Goal: Information Seeking & Learning: Get advice/opinions

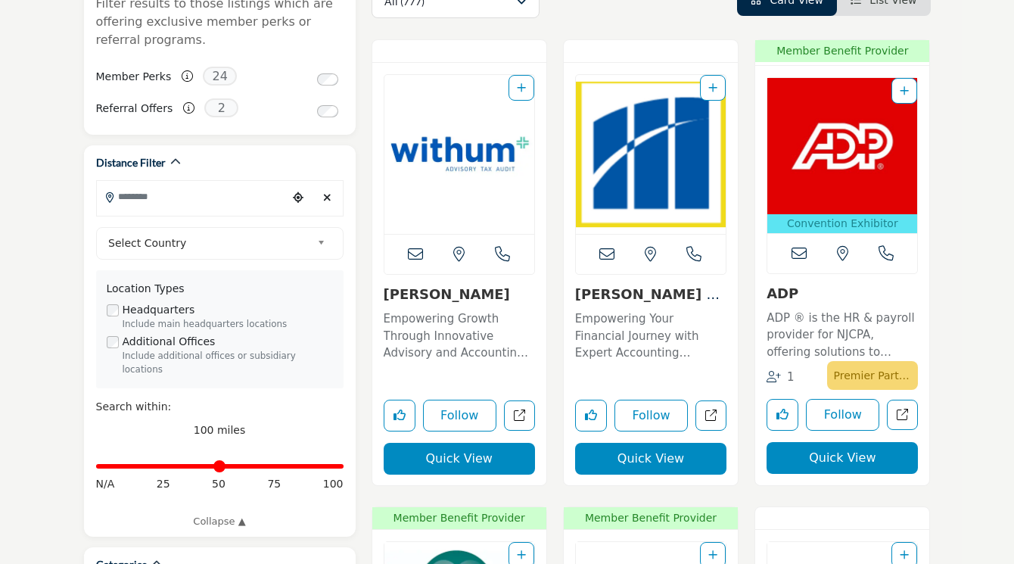
scroll to position [347, 0]
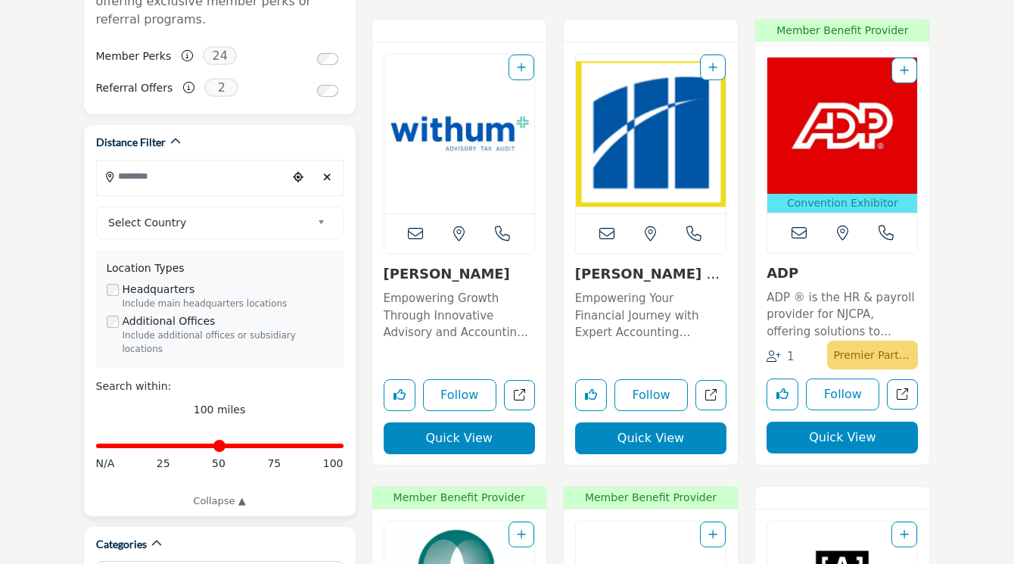
drag, startPoint x: 209, startPoint y: 330, endPoint x: 209, endPoint y: 371, distance: 40.9
click at [209, 332] on div "Include additional offices or subsidiary locations" at bounding box center [228, 342] width 210 height 27
click at [218, 439] on div "Distance in miles N/A 25 50 75 100" at bounding box center [220, 453] width 248 height 57
drag, startPoint x: 340, startPoint y: 431, endPoint x: 161, endPoint y: 435, distance: 178.7
type input "**"
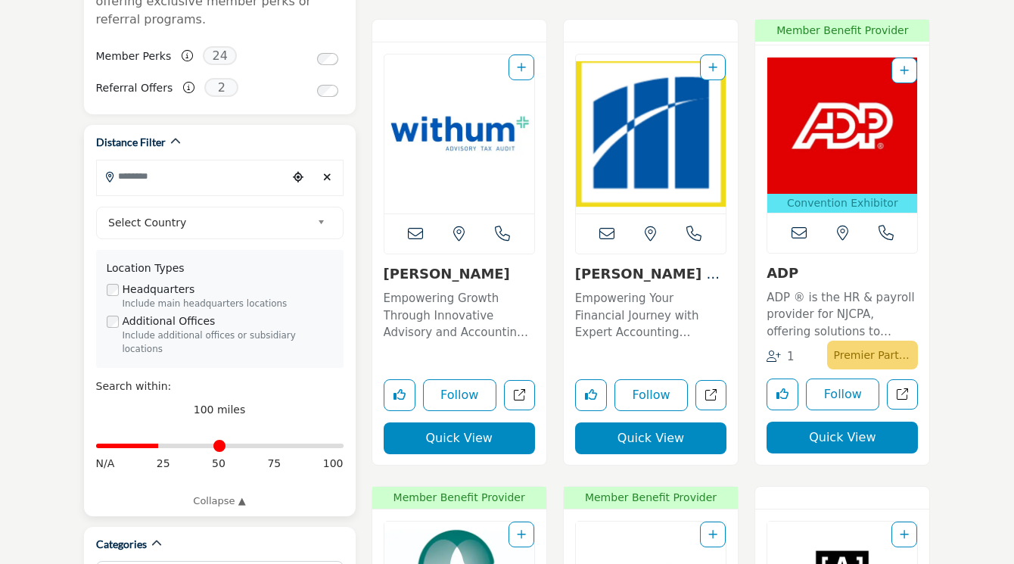
click at [161, 444] on input "Distance in miles" at bounding box center [220, 445] width 248 height 3
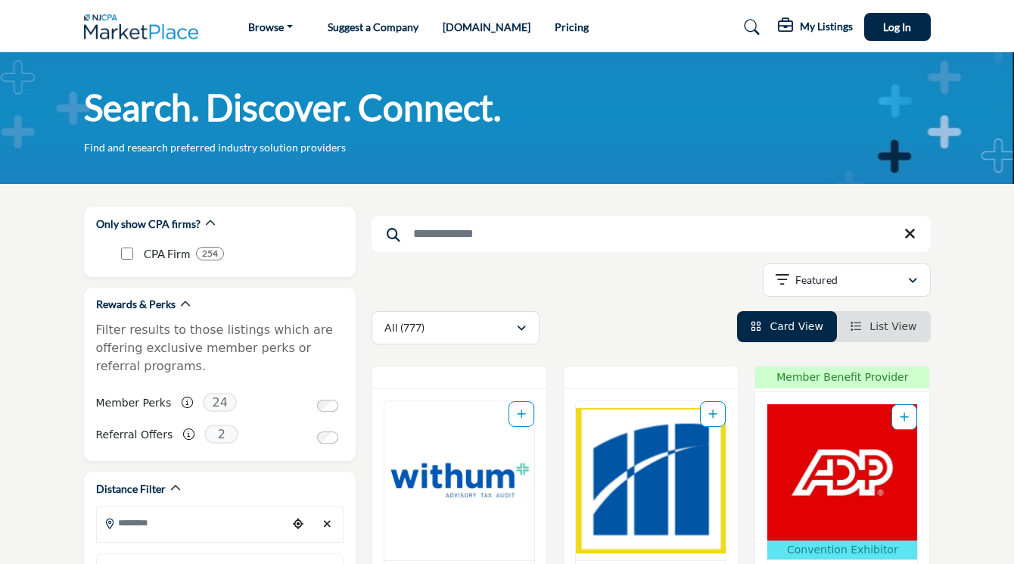
type input "**********"
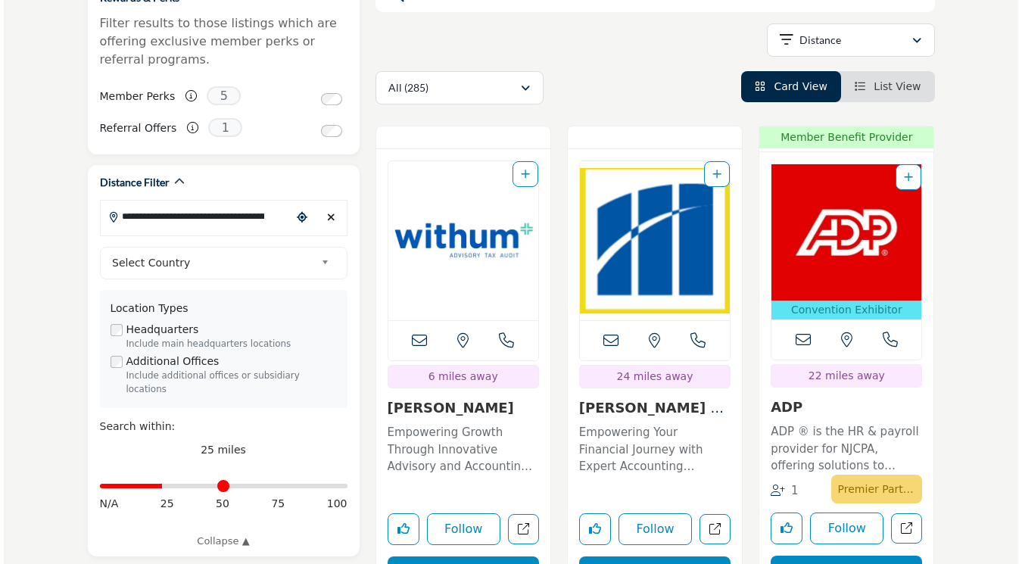
scroll to position [318, 0]
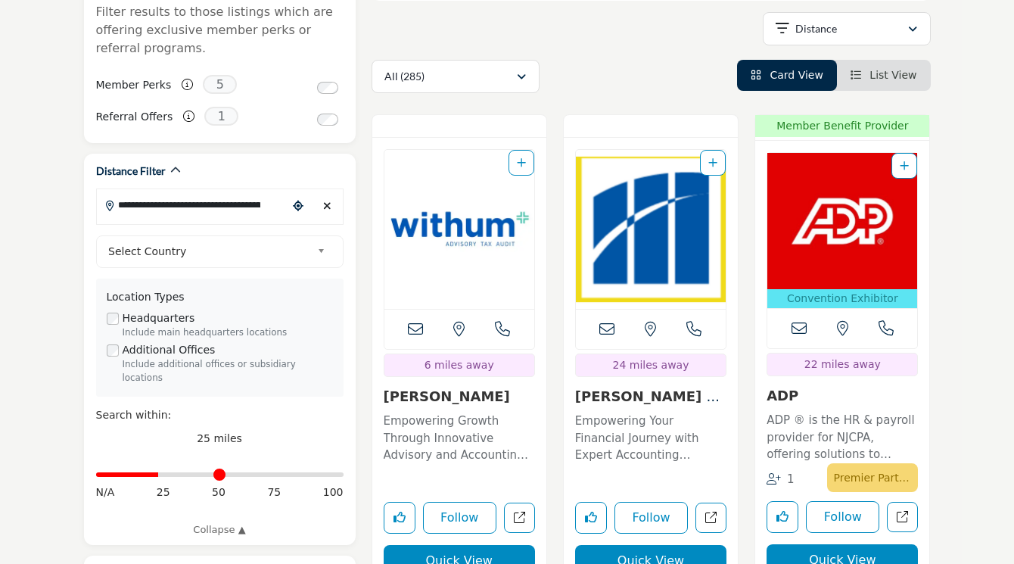
click at [441, 559] on button "Quick View" at bounding box center [459, 561] width 151 height 32
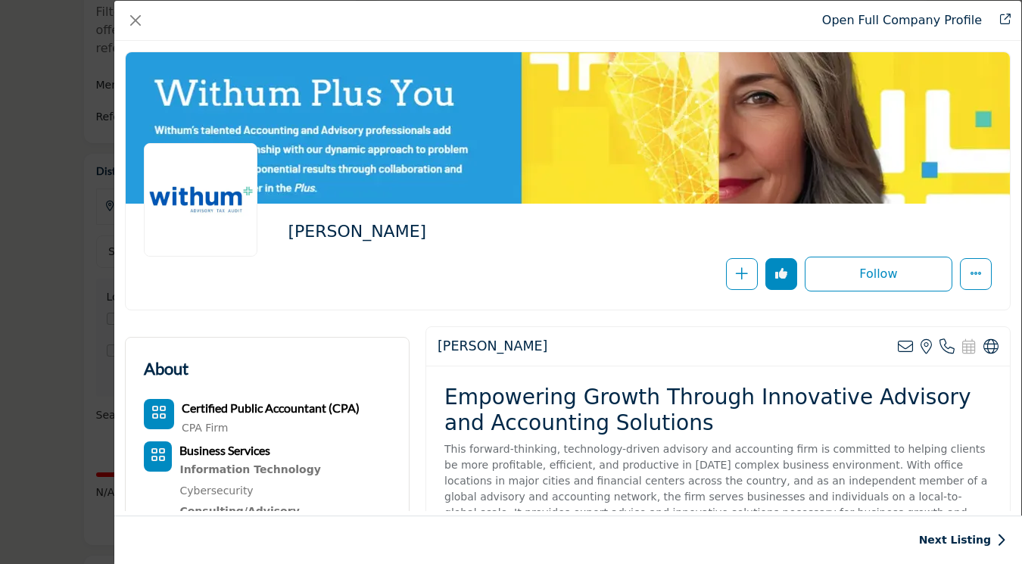
click at [656, 279] on div "Follow Following" at bounding box center [745, 274] width 493 height 35
click at [695, 384] on div "Empowering Growth Through Innovative Advisory and Accounting Solutions This for…" at bounding box center [718, 460] width 584 height 189
click at [778, 441] on p "This forward-thinking, technology-driven advisory and accounting firm is commit…" at bounding box center [717, 488] width 547 height 95
click at [453, 285] on div "Follow Following" at bounding box center [640, 274] width 704 height 35
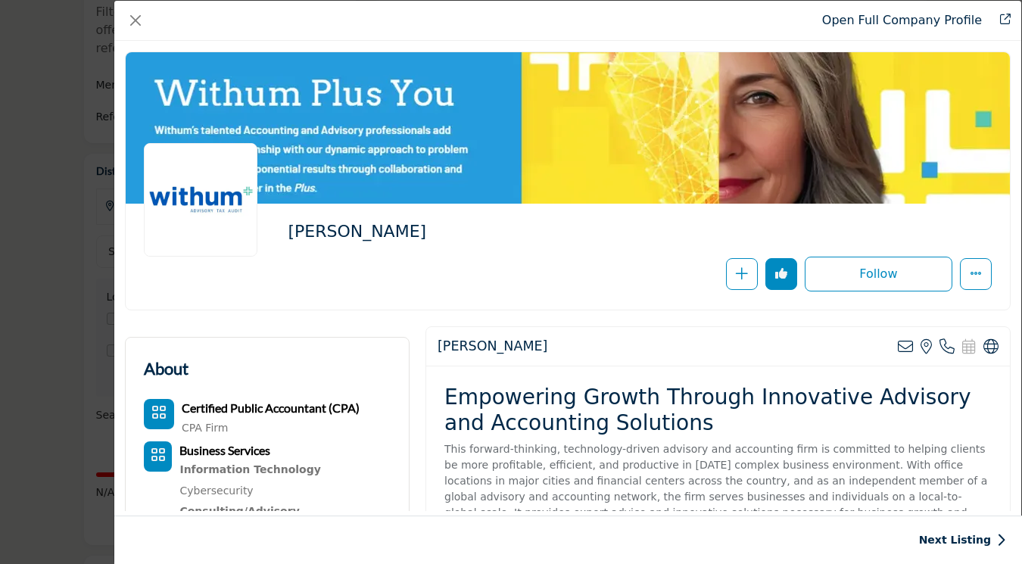
click at [453, 285] on div "Follow Following" at bounding box center [640, 274] width 704 height 35
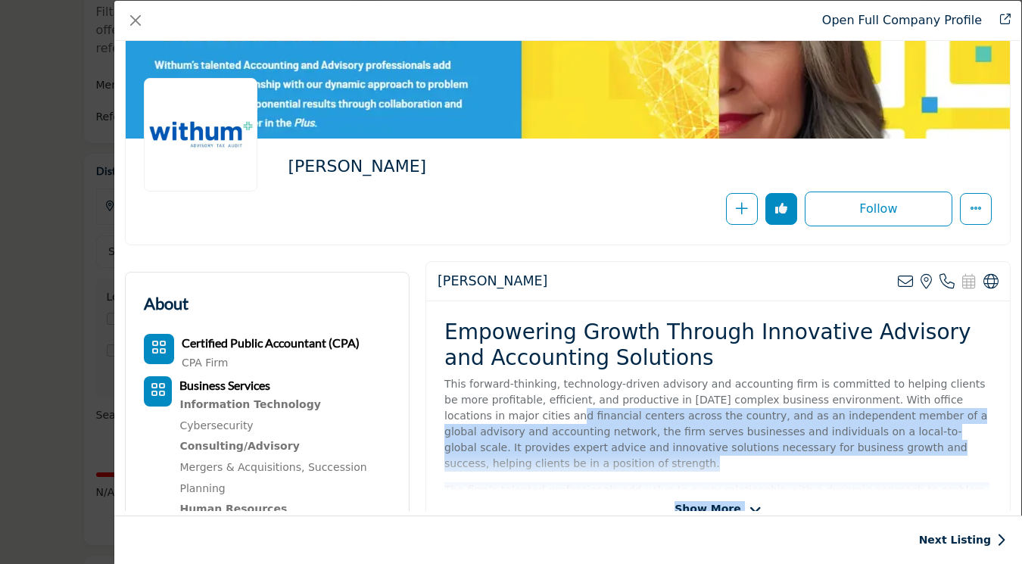
drag, startPoint x: 478, startPoint y: 470, endPoint x: 490, endPoint y: 501, distance: 33.0
click at [487, 511] on div "Open Full Company Profile Withum Follow Following Withum" at bounding box center [567, 256] width 907 height 510
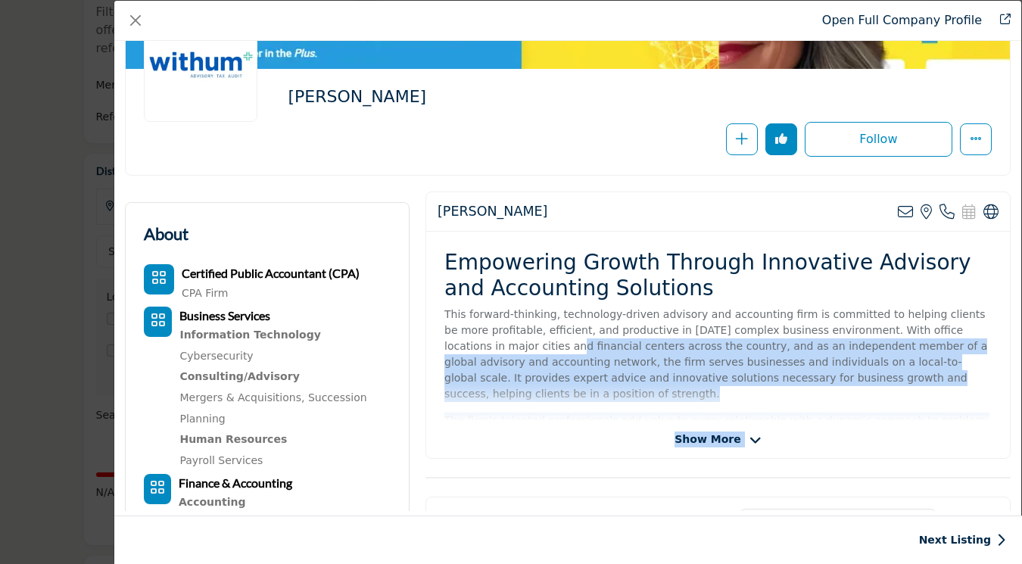
click at [517, 457] on div "Withum View email address of this listing View the location of this listing" at bounding box center [717, 325] width 585 height 267
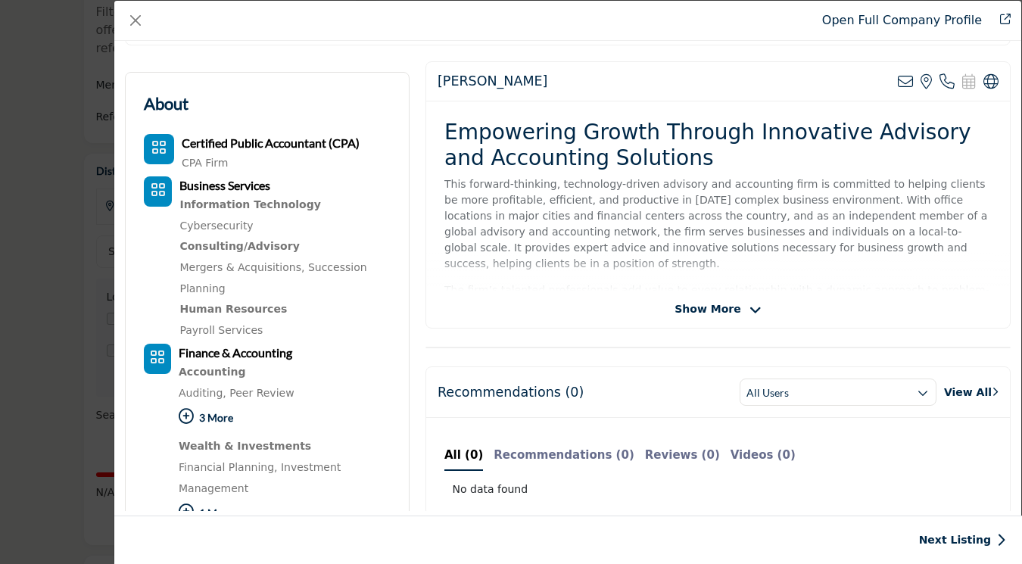
scroll to position [385, 0]
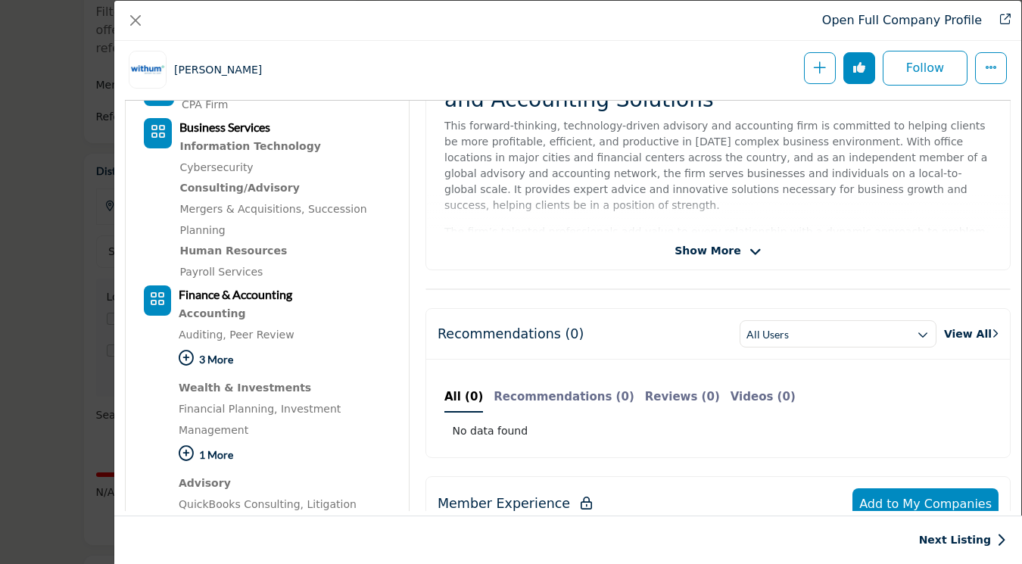
click at [732, 255] on span "Show More" at bounding box center [717, 251] width 86 height 16
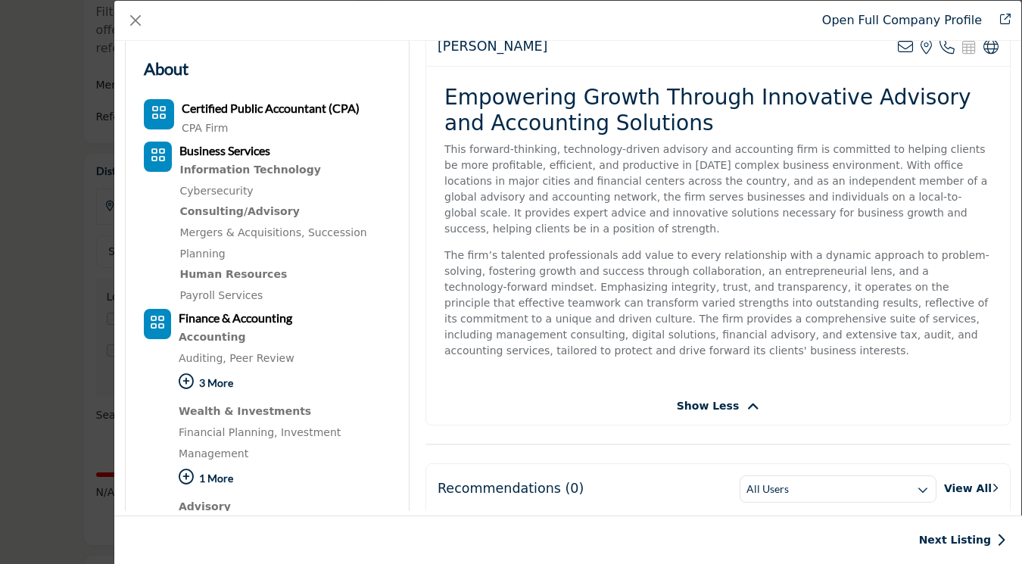
scroll to position [222, 0]
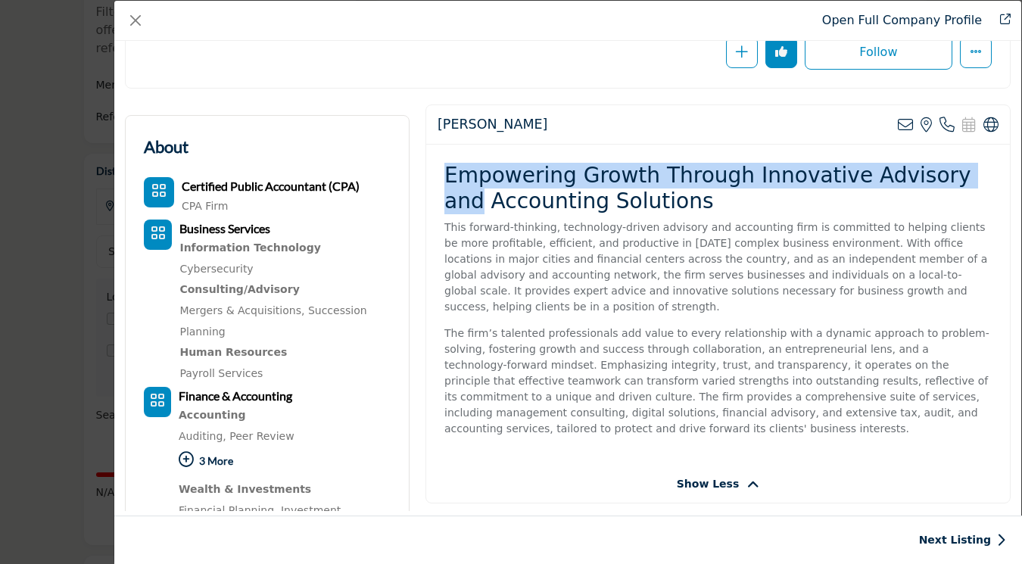
drag, startPoint x: 1009, startPoint y: 171, endPoint x: 1008, endPoint y: 130, distance: 40.9
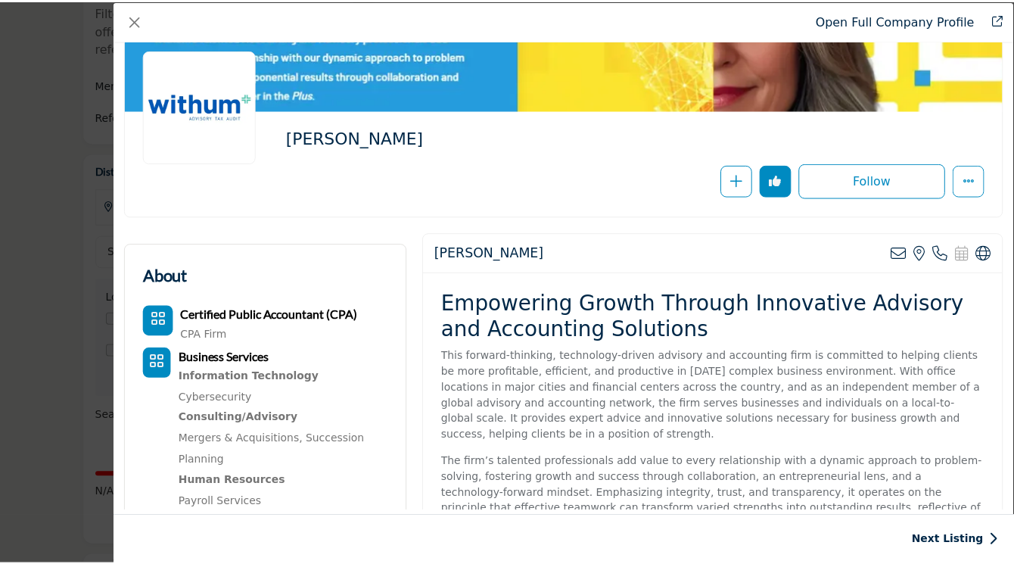
scroll to position [28, 0]
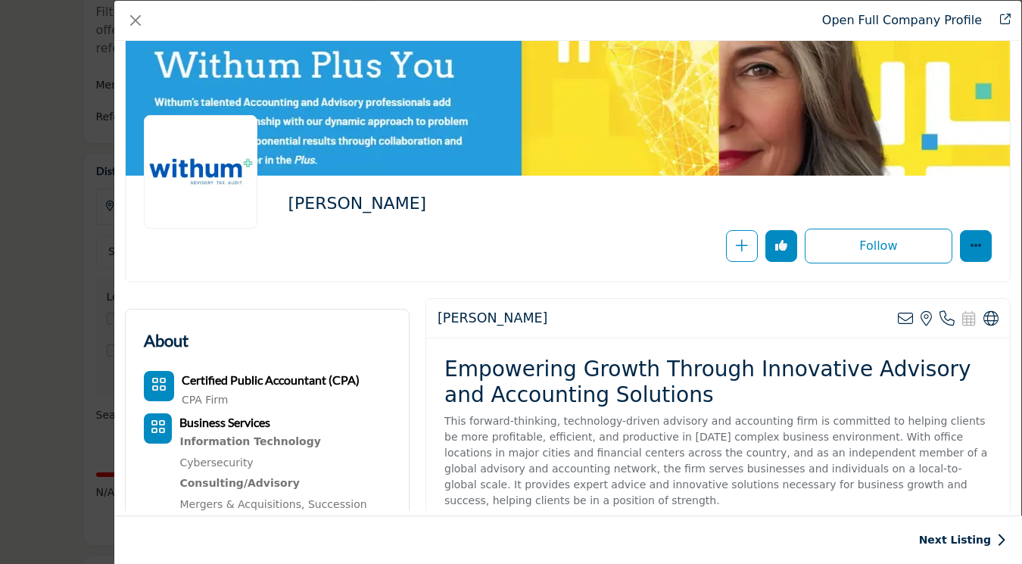
click at [970, 251] on icon "More Options" at bounding box center [976, 245] width 12 height 12
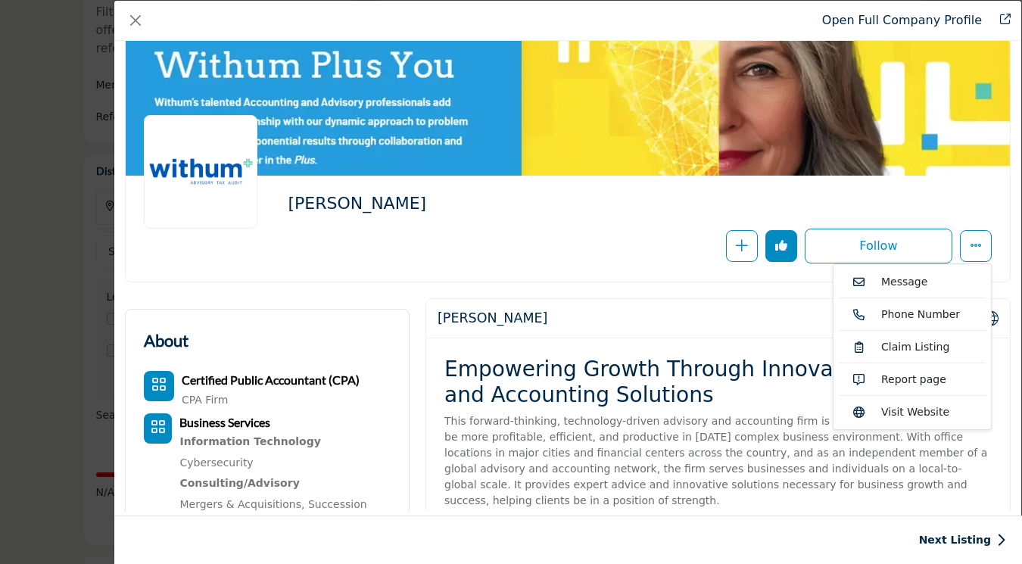
click at [774, 328] on div "Withum View email address of this listing View the location of this listing Cal…" at bounding box center [718, 318] width 584 height 39
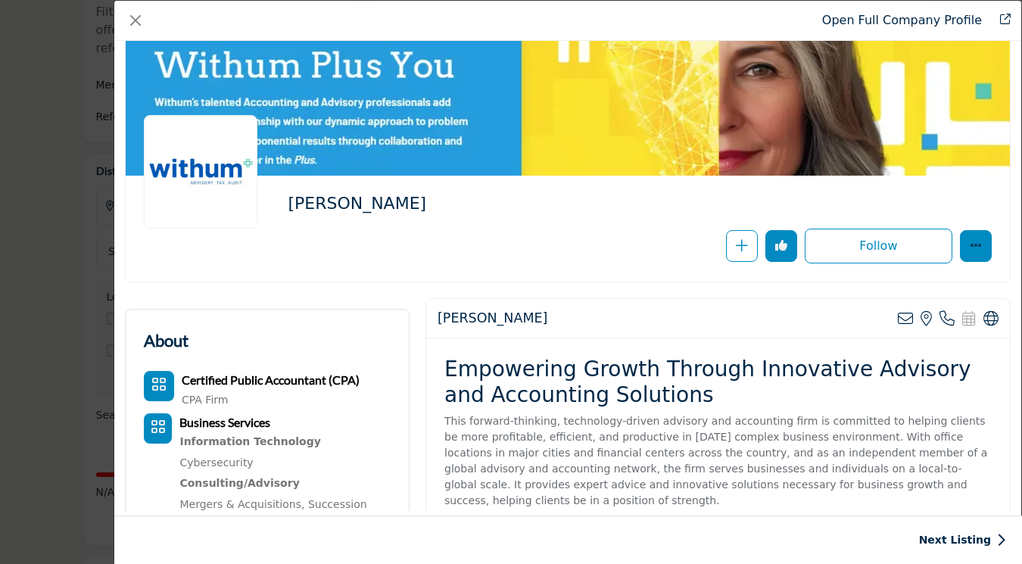
click at [974, 255] on button "More Options" at bounding box center [976, 246] width 32 height 32
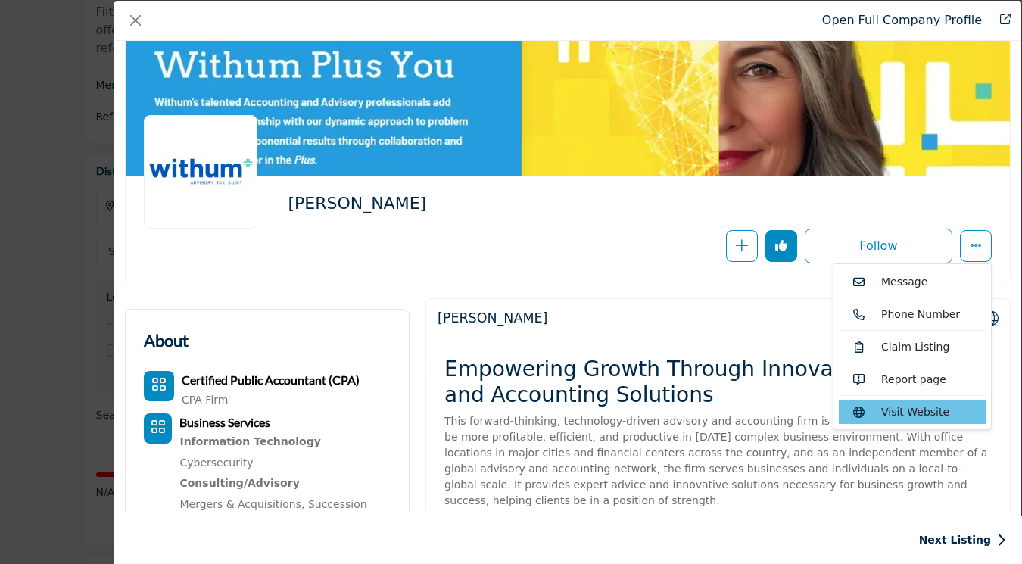
click at [897, 414] on link "Visit Website" at bounding box center [912, 412] width 147 height 24
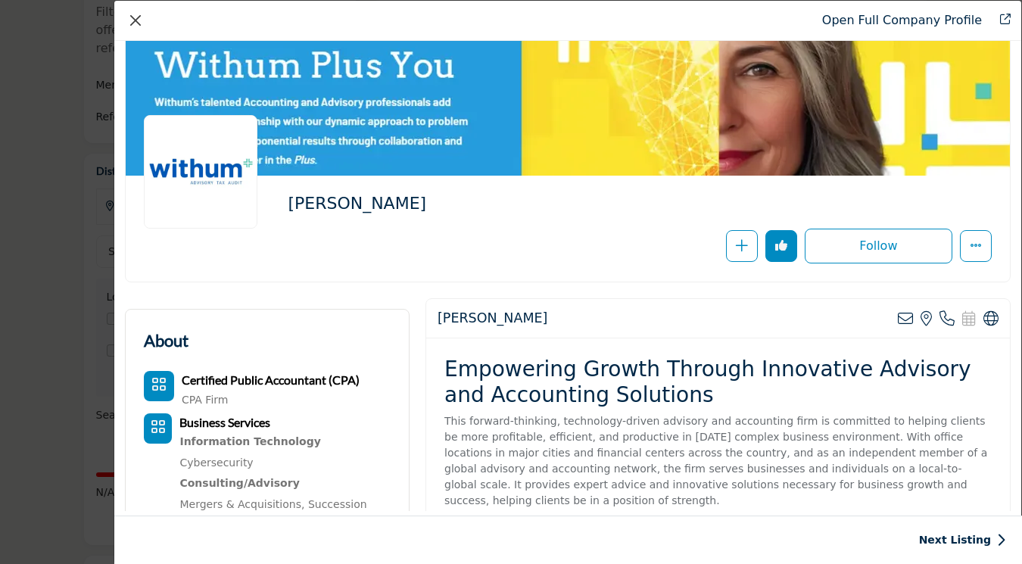
click at [141, 25] on button "Close" at bounding box center [135, 20] width 21 height 21
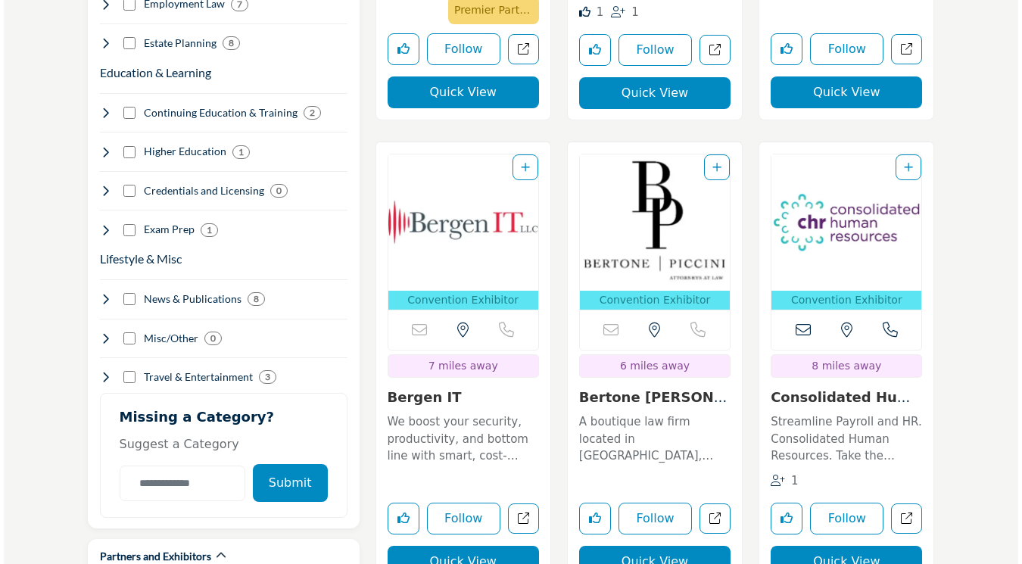
scroll to position [1734, 0]
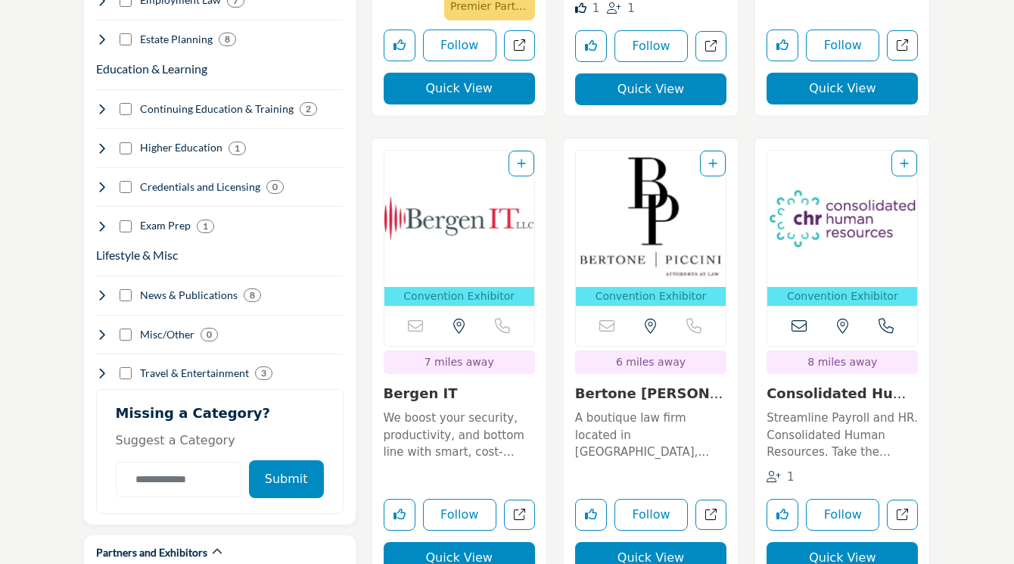
click at [661, 548] on button "Quick View" at bounding box center [650, 558] width 151 height 32
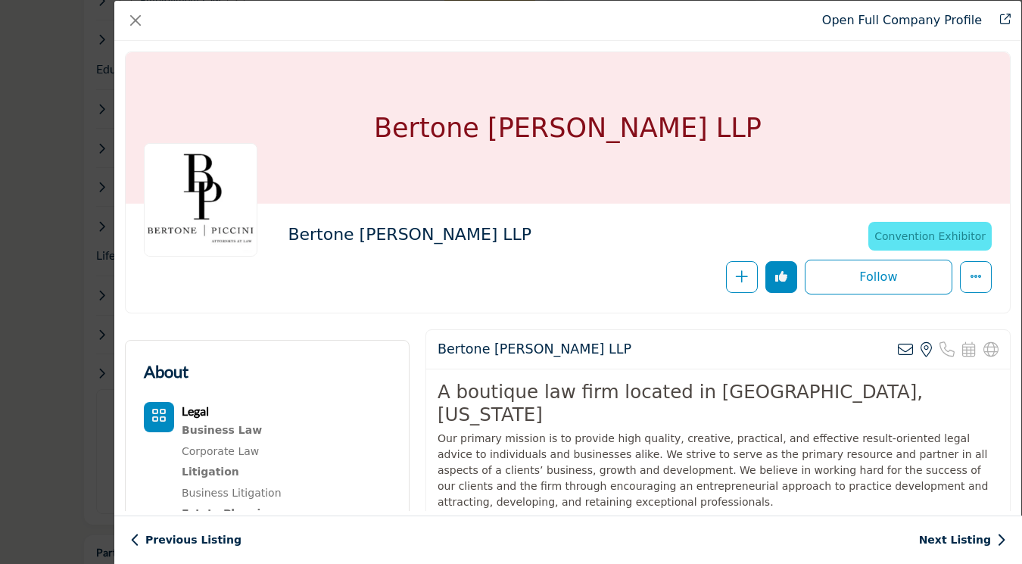
click at [559, 492] on div "A boutique law firm located in Hasbrouck Heights, New Jersey Our primary missio…" at bounding box center [718, 463] width 584 height 189
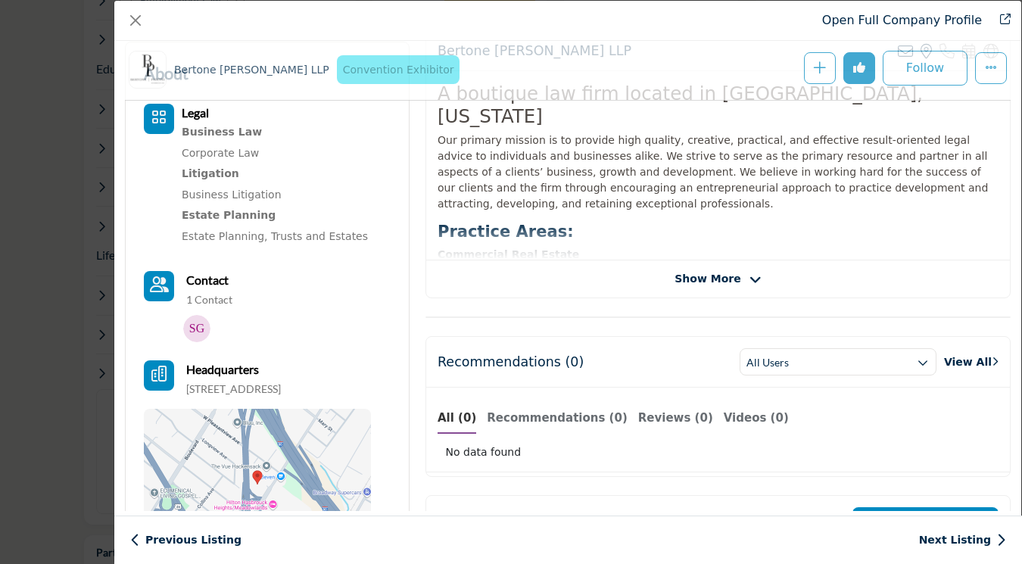
scroll to position [362, 0]
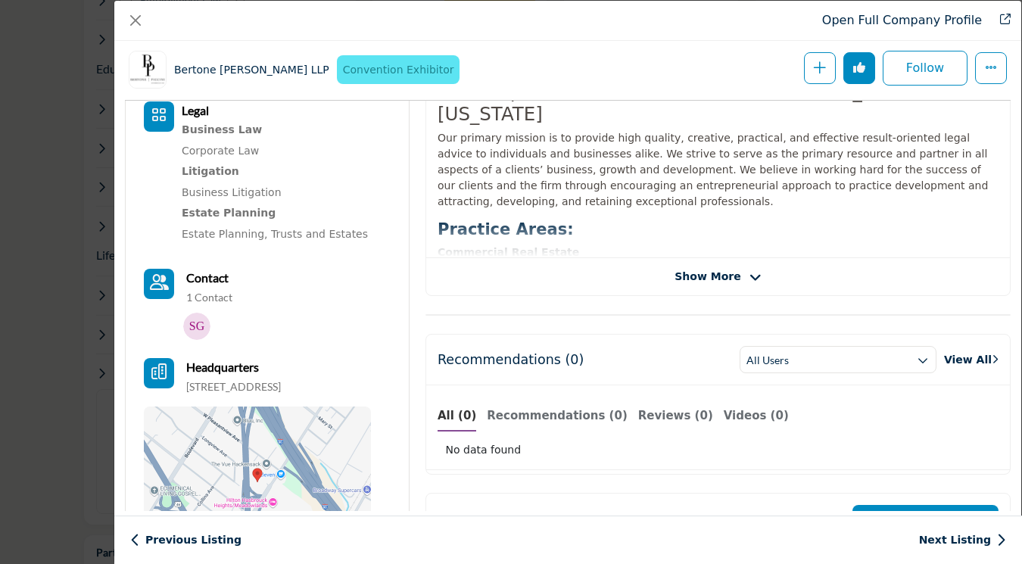
click at [718, 285] on div "Bertone Piccini LLP Sorry, but we don't have an email address for this listing …" at bounding box center [717, 162] width 585 height 267
click at [749, 274] on icon "Company Data Modal" at bounding box center [755, 278] width 12 height 14
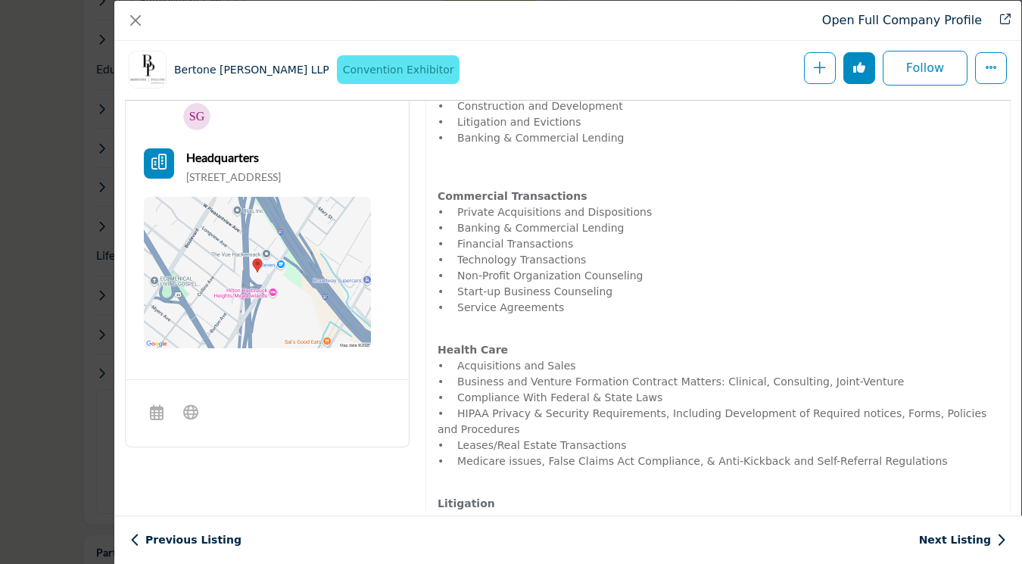
scroll to position [704, 0]
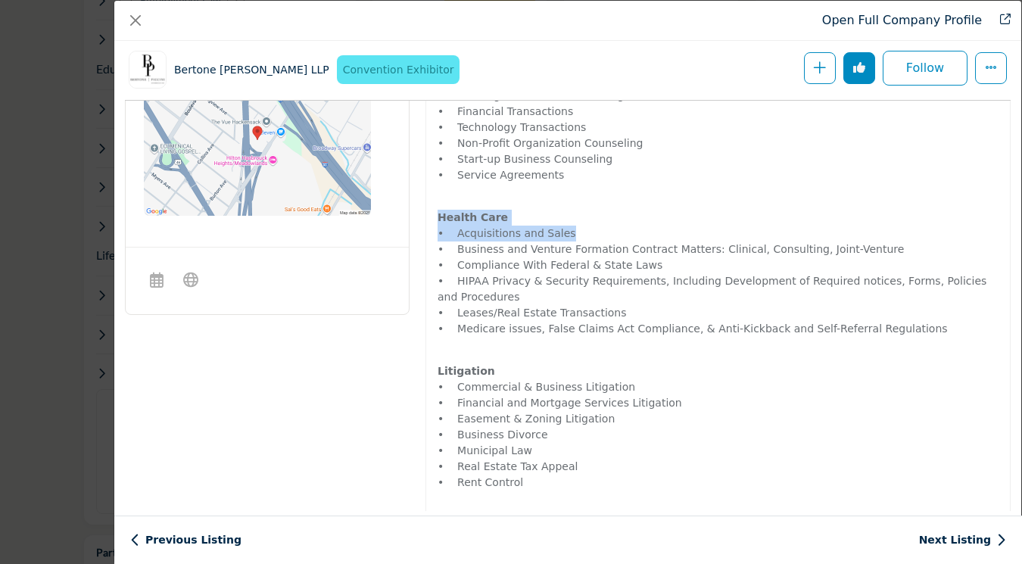
drag, startPoint x: 1011, startPoint y: 188, endPoint x: 1011, endPoint y: 205, distance: 16.7
click at [1011, 205] on div "Bertone Piccini LLP Convention Exhibitor 2025 NJCPA Convention & Expo exhibitor…" at bounding box center [567, 276] width 907 height 470
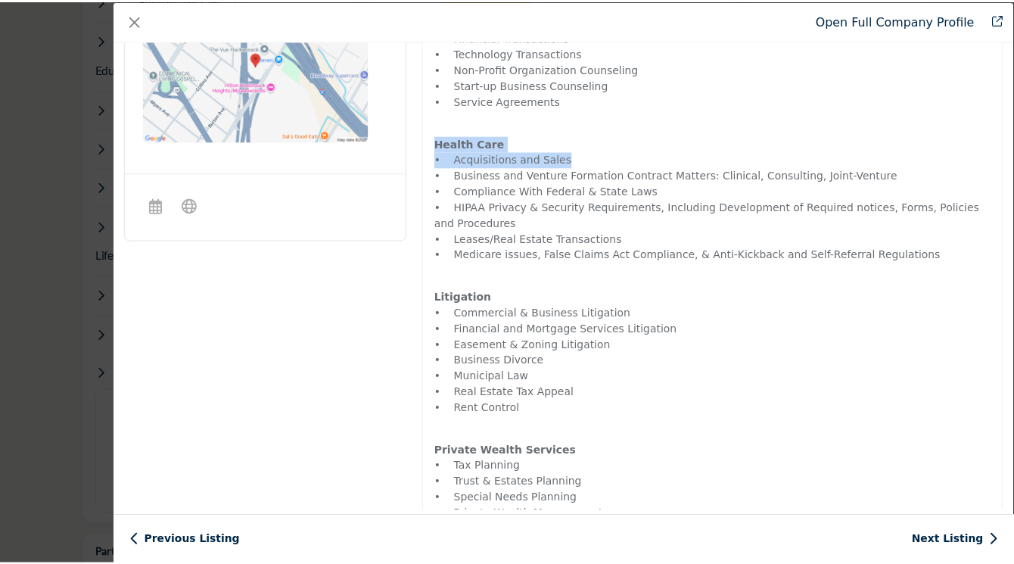
scroll to position [0, 0]
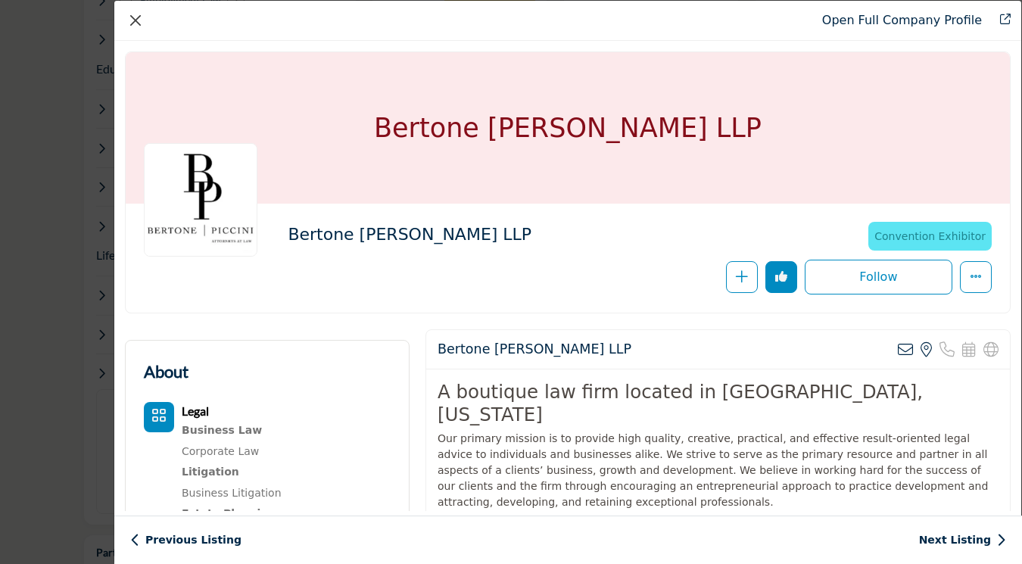
click at [136, 14] on button "Close" at bounding box center [135, 20] width 21 height 21
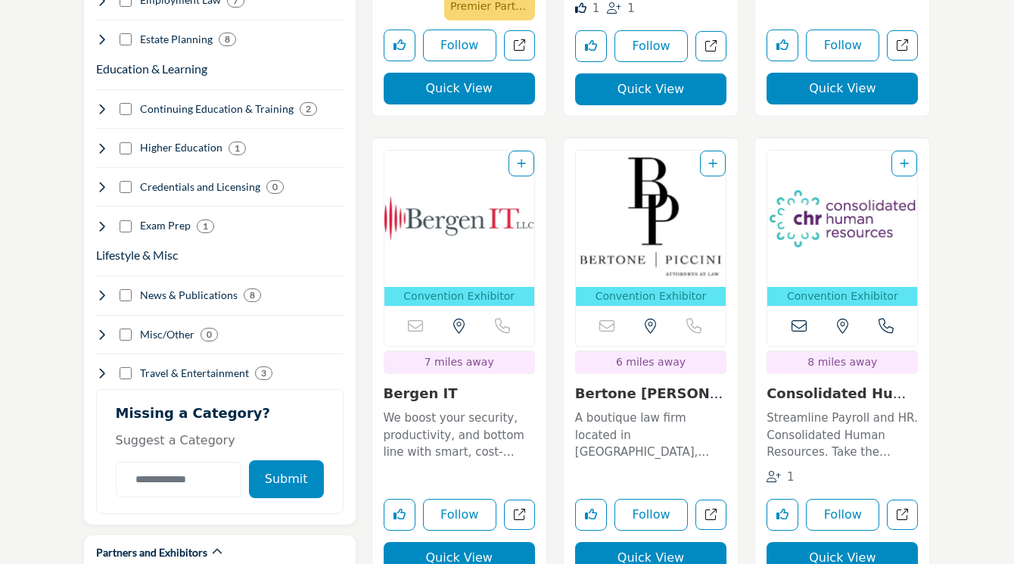
click at [464, 223] on img "Open Listing in new tab" at bounding box center [460, 219] width 150 height 136
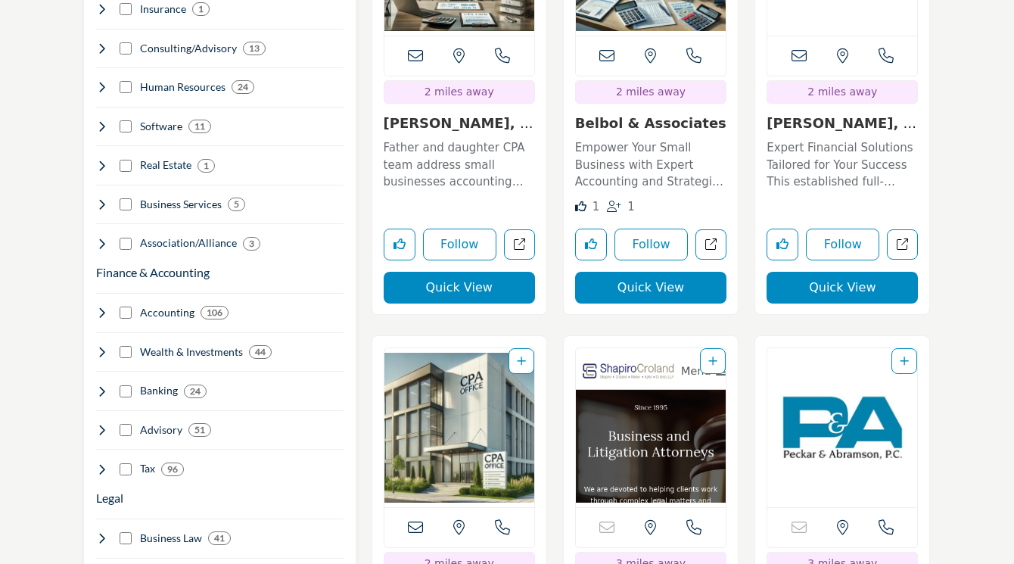
scroll to position [1039, 0]
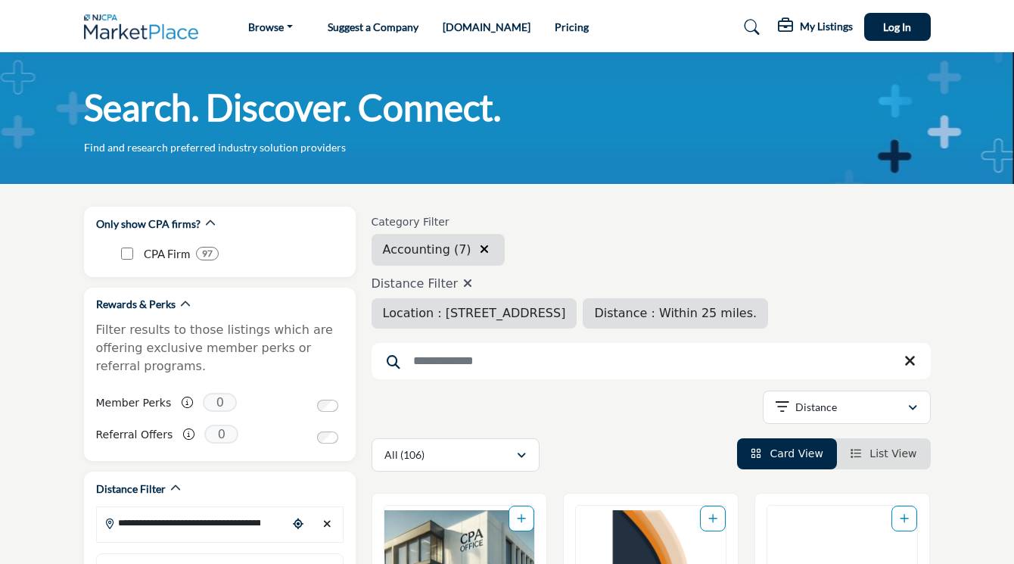
click at [606, 389] on div "Category Filter Auditing Peer Review Outsourced CFO/Controller Forensic Account…" at bounding box center [651, 339] width 559 height 265
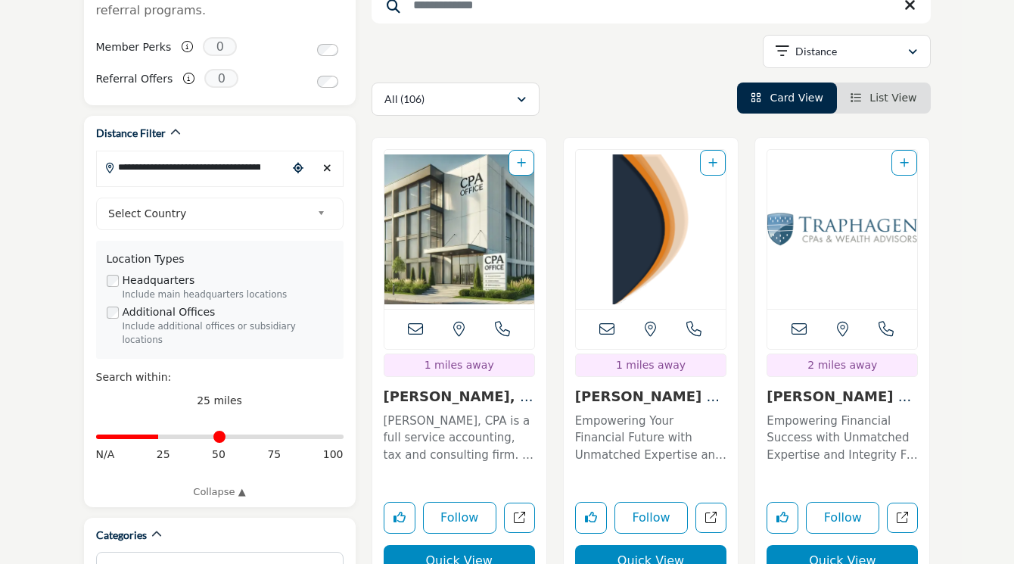
scroll to position [357, 0]
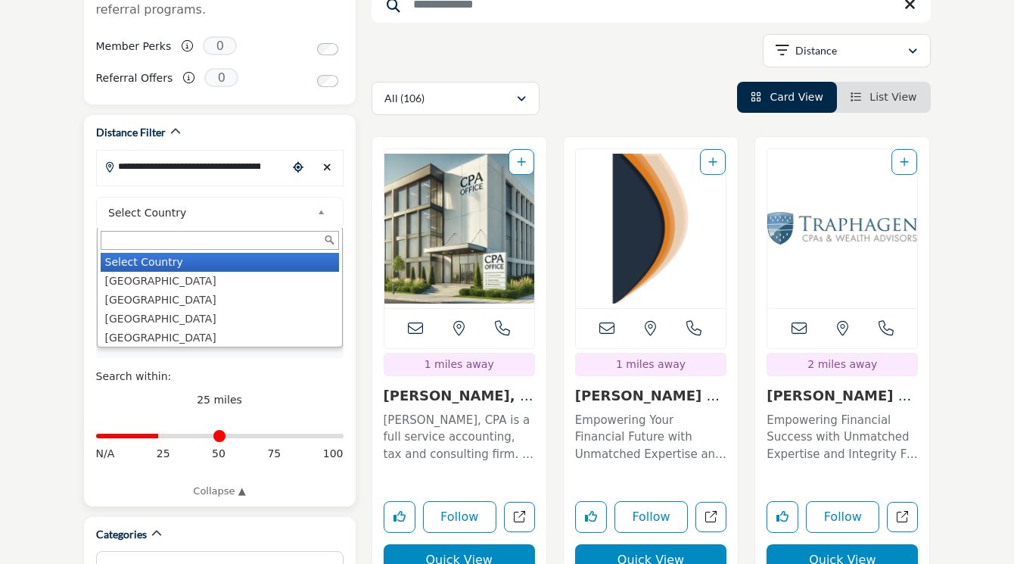
click at [290, 215] on span "Select Country" at bounding box center [209, 213] width 203 height 18
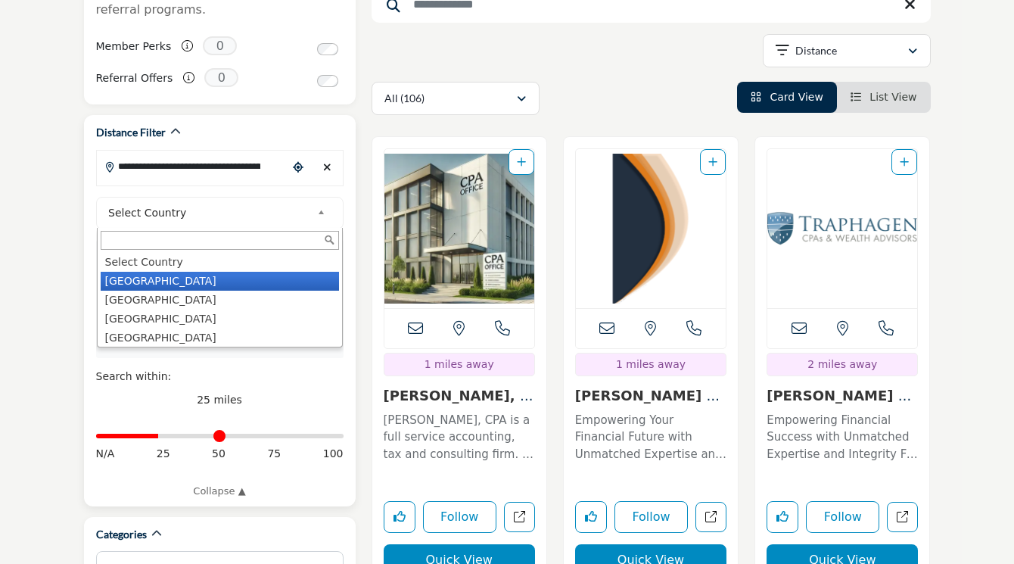
click at [250, 279] on li "United States" at bounding box center [220, 281] width 238 height 19
type input "***"
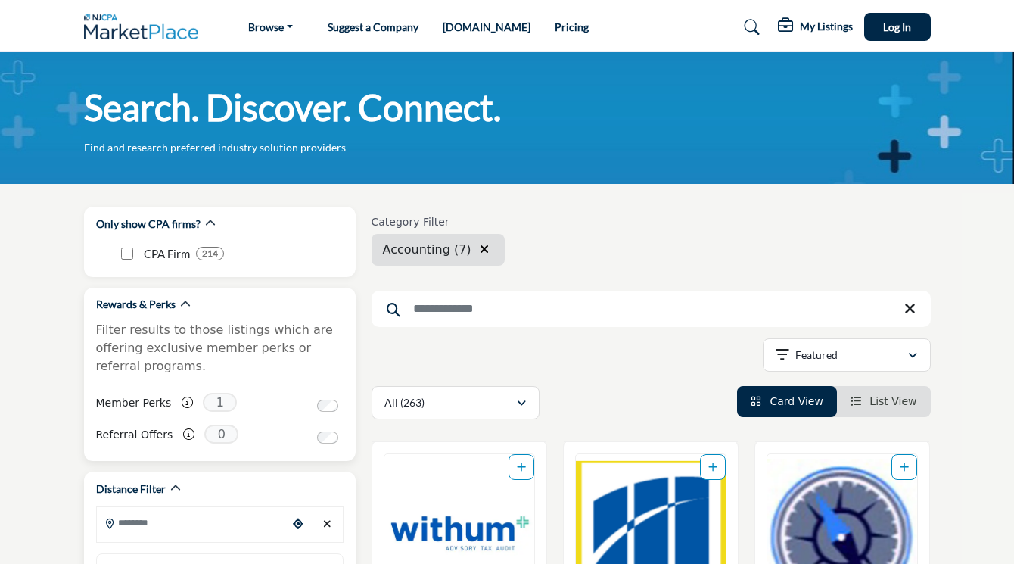
click at [354, 428] on div "Rewards & Perks Filter results to those listings which are offering exclusive m…" at bounding box center [220, 375] width 272 height 174
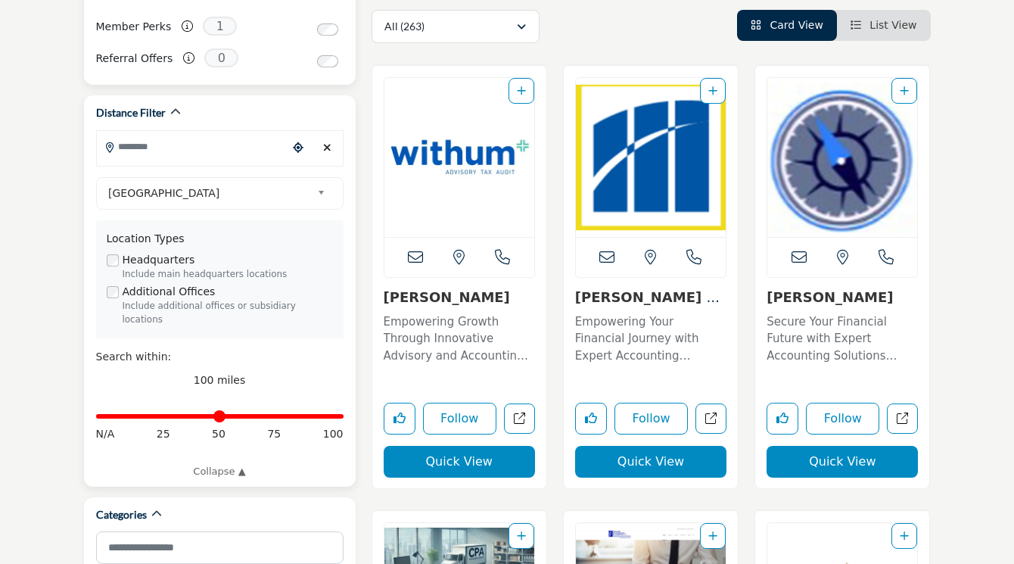
scroll to position [377, 0]
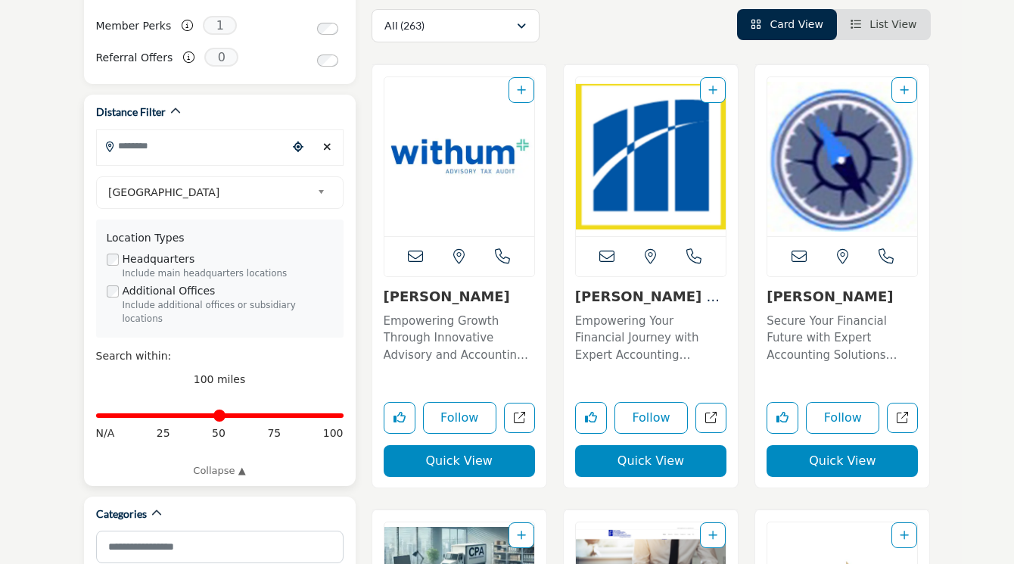
click at [207, 147] on input "Search Location" at bounding box center [192, 146] width 191 height 30
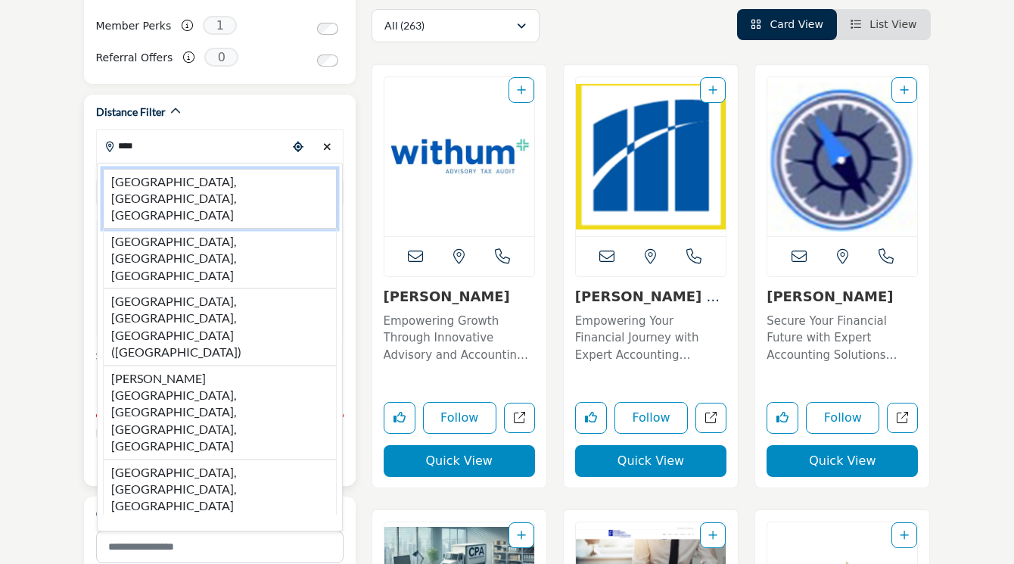
click at [182, 179] on li "Bergenfield, NJ, USA" at bounding box center [220, 199] width 234 height 60
type input "**********"
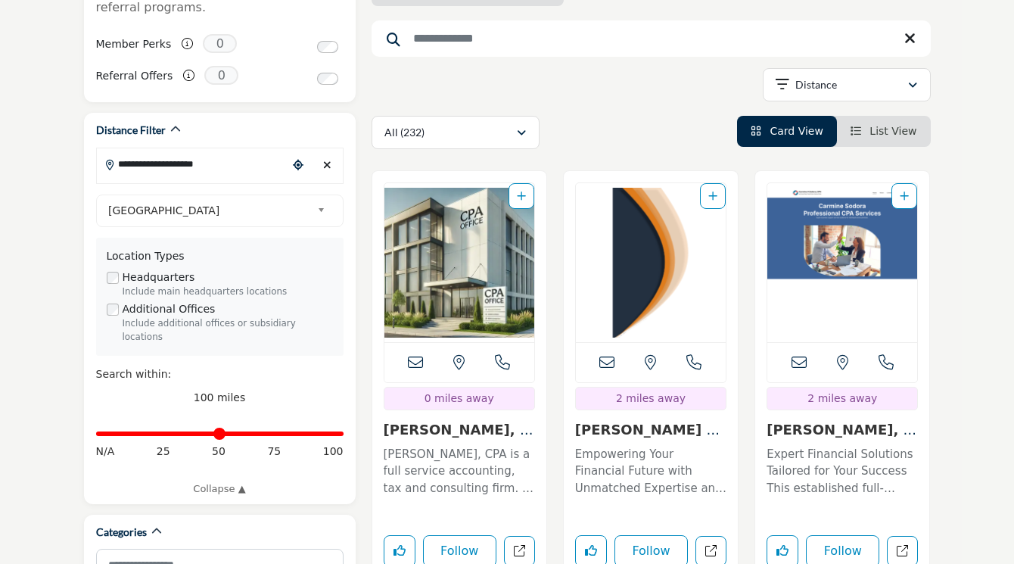
scroll to position [386, 0]
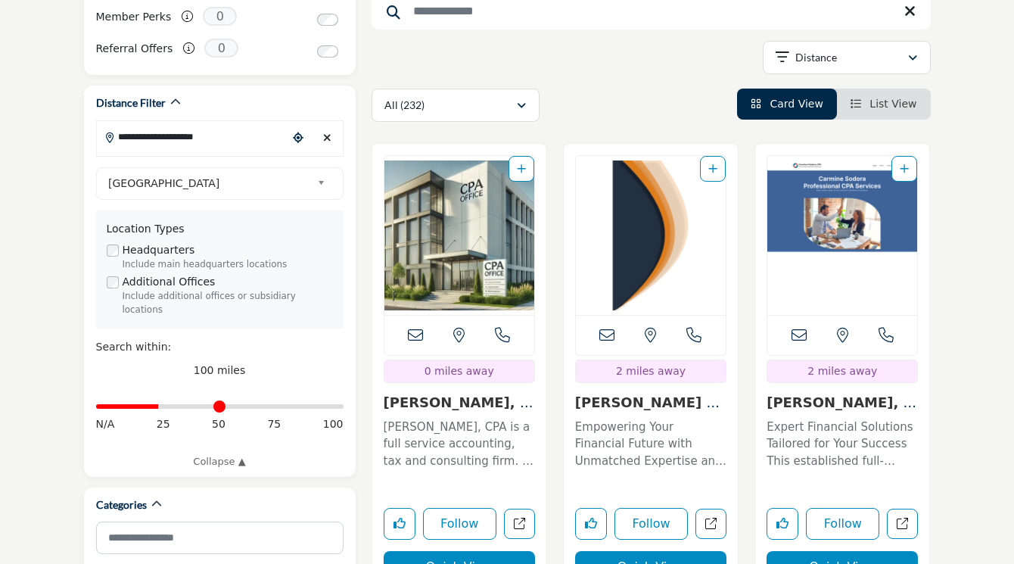
type input "**"
click at [161, 405] on input "Distance in miles" at bounding box center [220, 406] width 248 height 3
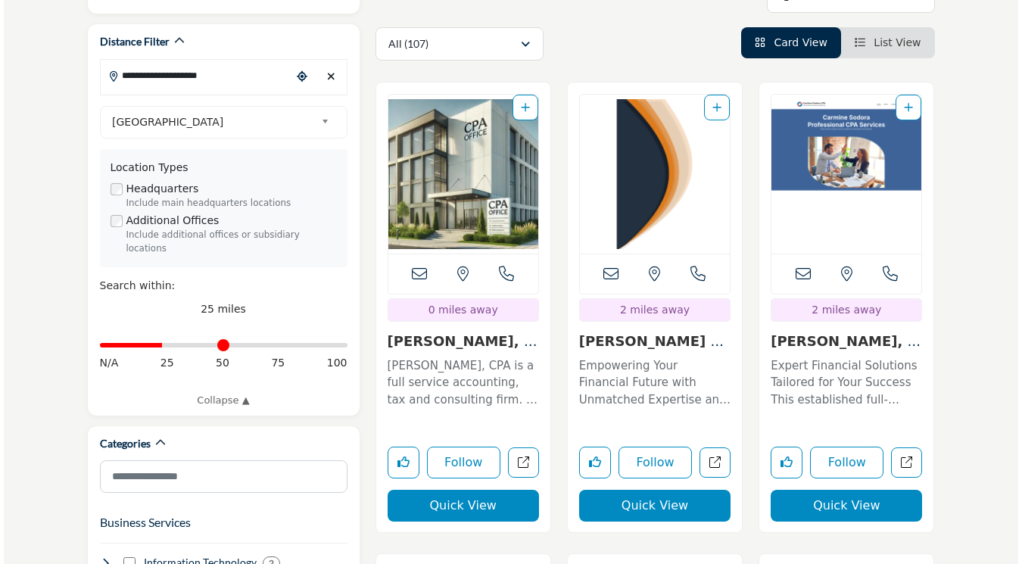
scroll to position [452, 0]
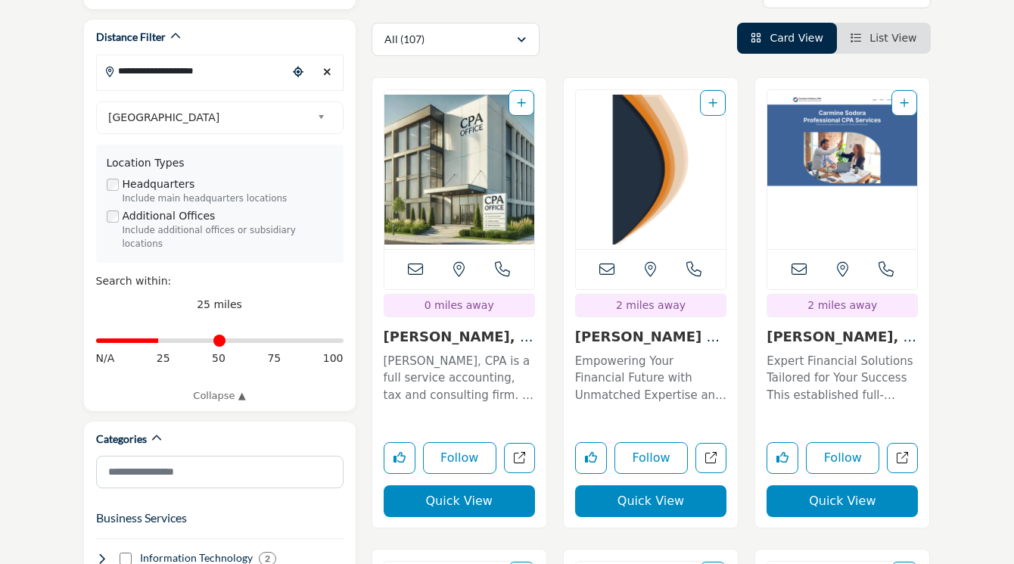
click at [480, 485] on button "Quick View" at bounding box center [459, 501] width 151 height 32
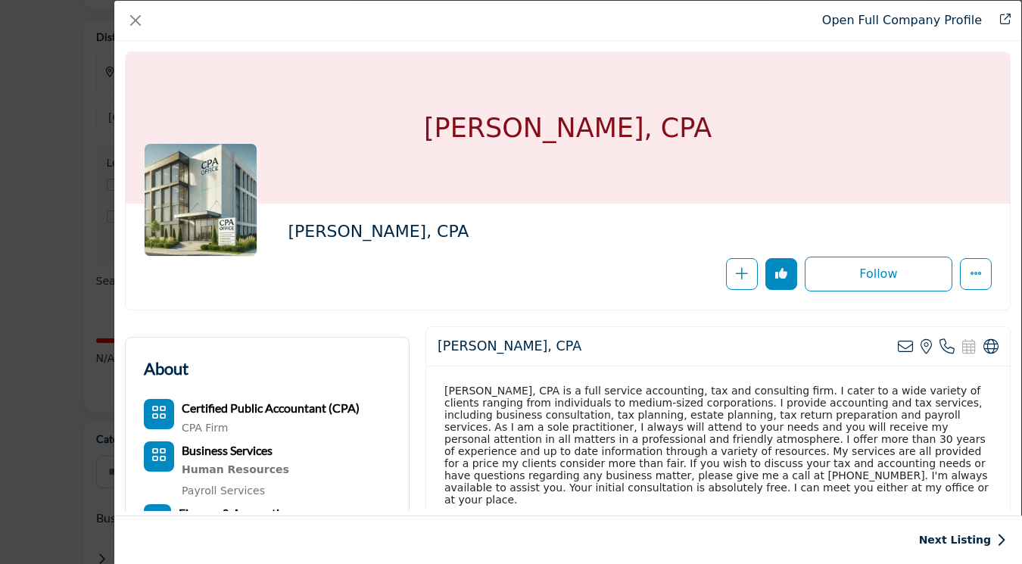
click at [553, 436] on div "Rudolph Bruno, CPA is a full service accounting, tax and consulting firm. I cat…" at bounding box center [718, 444] width 584 height 157
click at [557, 492] on div "Rudolph Bruno, CPA is a full service accounting, tax and consulting firm. I cat…" at bounding box center [718, 444] width 584 height 157
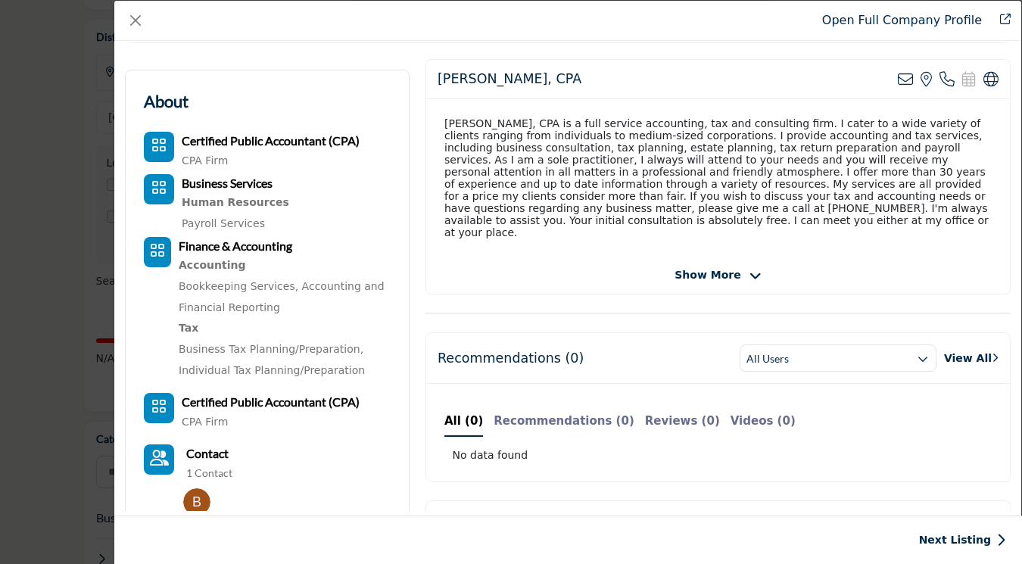
scroll to position [389, 0]
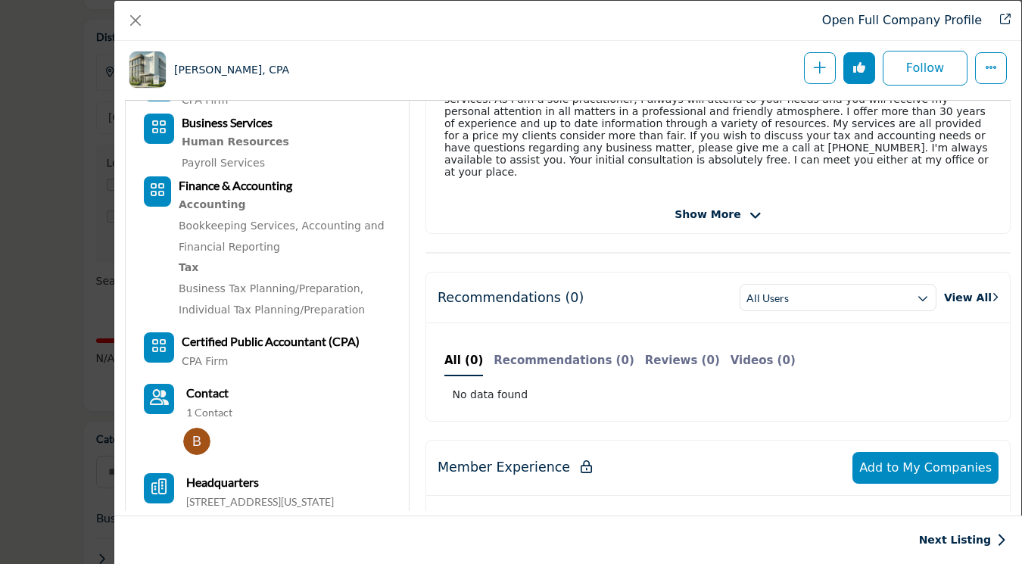
drag, startPoint x: 564, startPoint y: 491, endPoint x: 616, endPoint y: 251, distance: 245.6
click at [616, 251] on div "Rudolph Bruno, CPA View email address of this listing View the location of this…" at bounding box center [718, 545] width 601 height 1095
click at [616, 250] on div "Rudolph Bruno, CPA View email address of this listing View the location of this…" at bounding box center [718, 545] width 601 height 1095
click at [982, 79] on button "More Options" at bounding box center [991, 68] width 32 height 32
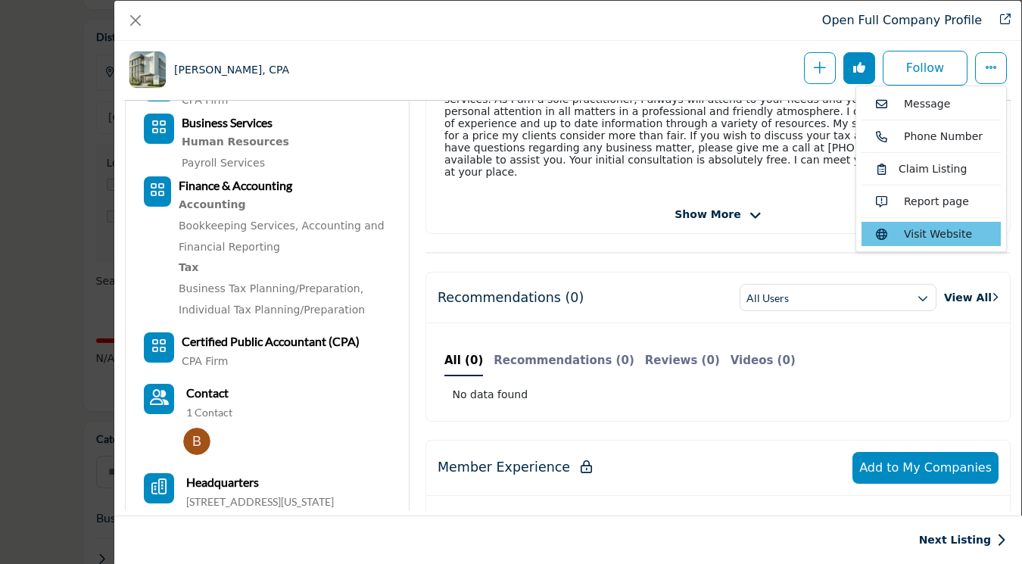
click at [920, 226] on link "Visit Website" at bounding box center [930, 234] width 139 height 24
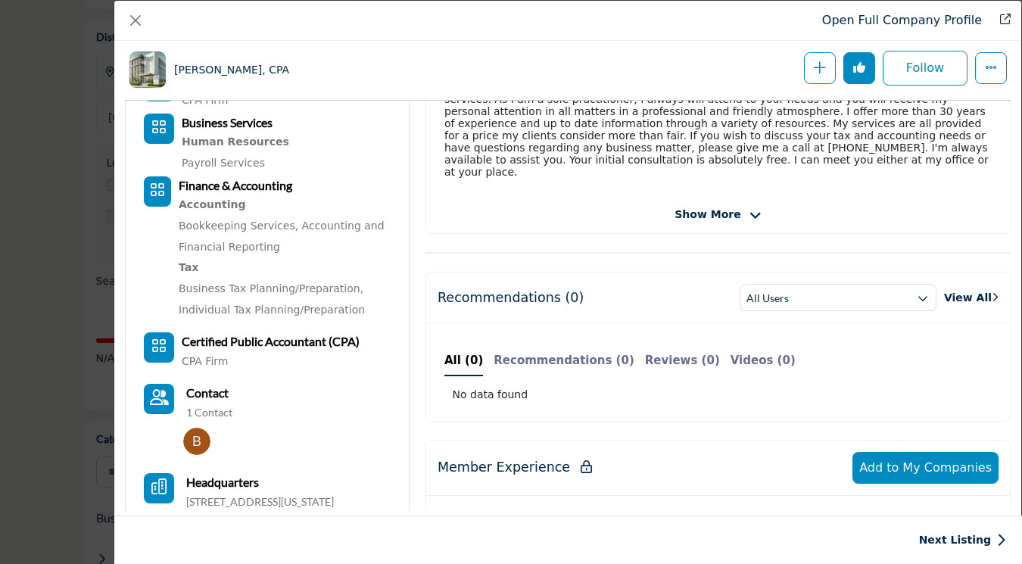
click at [725, 212] on span "Show More" at bounding box center [707, 215] width 66 height 16
click at [896, 210] on div "Show Less" at bounding box center [718, 215] width 584 height 16
click at [894, 160] on div "Rudolph Bruno, CPA is a full service accounting, tax and consulting firm. I cat…" at bounding box center [718, 117] width 584 height 157
drag, startPoint x: 894, startPoint y: 160, endPoint x: 1005, endPoint y: 229, distance: 130.2
click at [928, 157] on div "Rudolph Bruno, CPA is a full service accounting, tax and consulting firm. I cat…" at bounding box center [718, 117] width 584 height 157
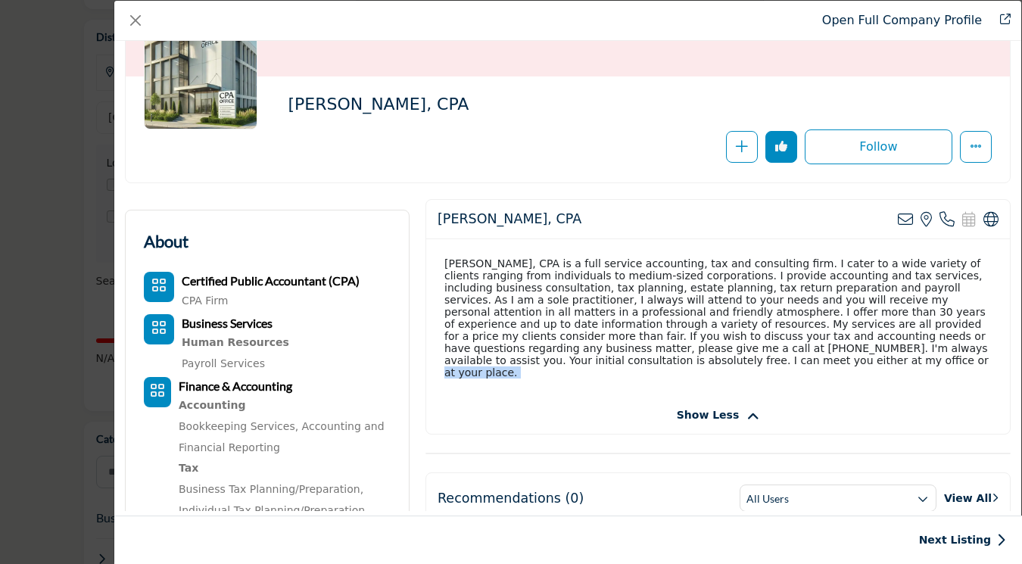
scroll to position [118, 0]
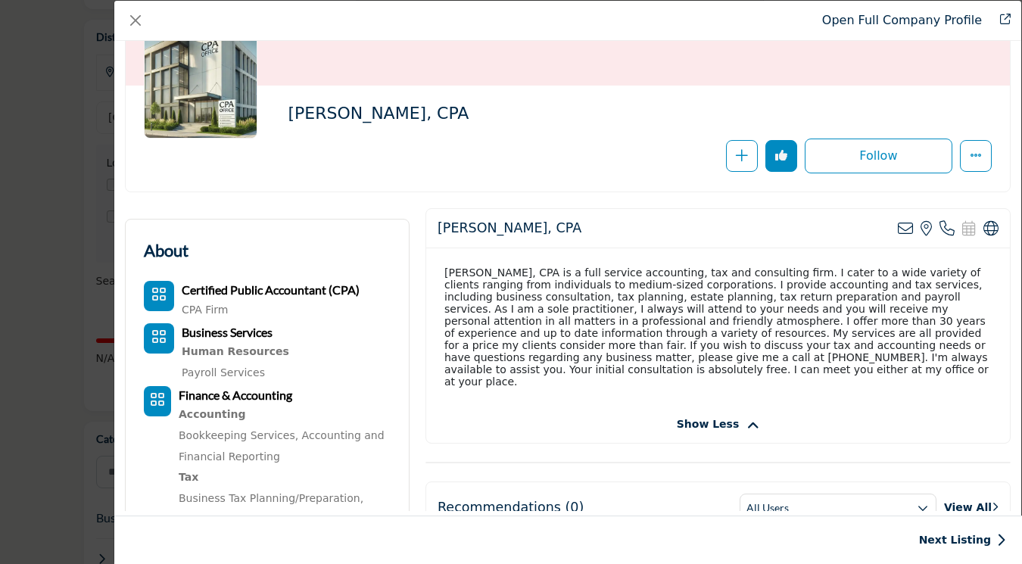
click at [764, 291] on div "Rudolph Bruno, CPA is a full service accounting, tax and consulting firm. I cat…" at bounding box center [718, 326] width 584 height 157
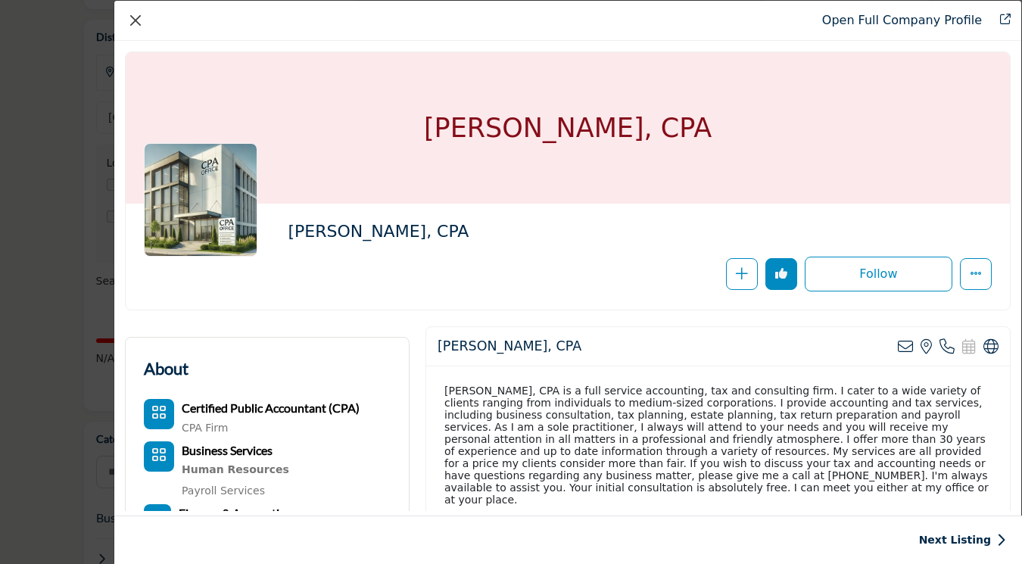
click at [146, 23] on div "Open Full Company Profile" at bounding box center [567, 21] width 907 height 40
click at [136, 20] on button "Close" at bounding box center [135, 20] width 21 height 21
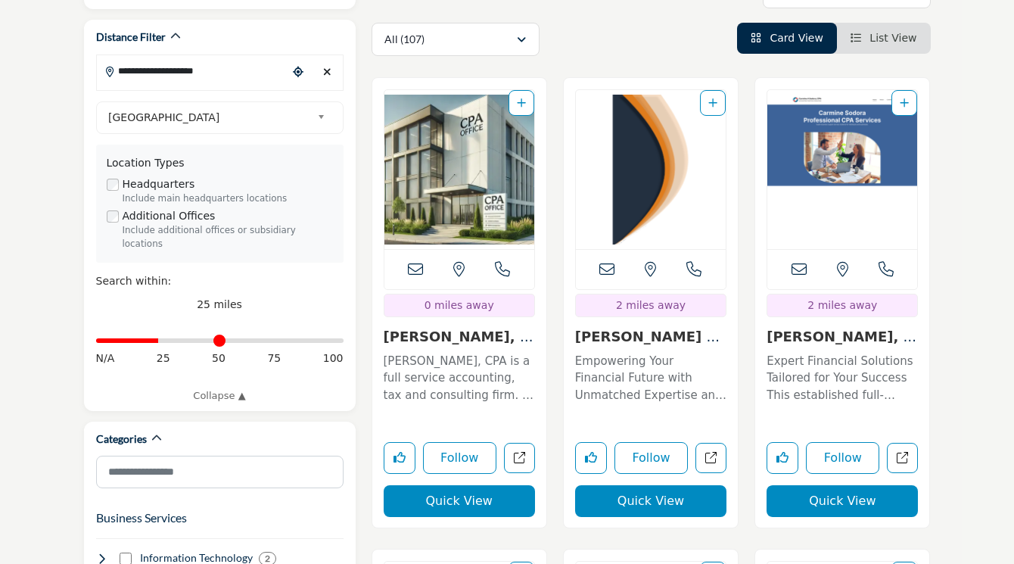
click at [653, 485] on button "Quick View" at bounding box center [650, 501] width 151 height 32
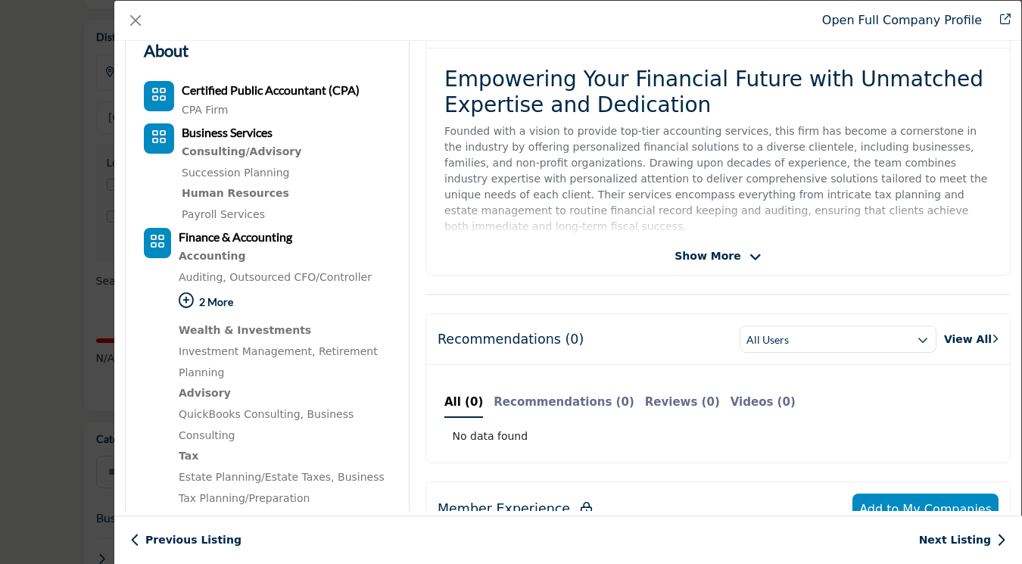
scroll to position [325, 0]
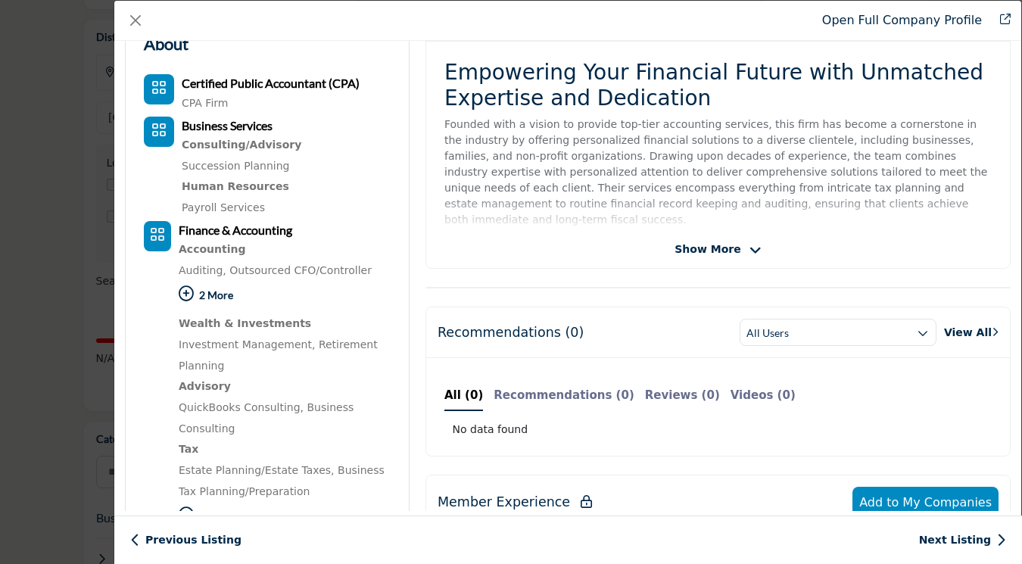
click at [718, 240] on div "Roth & Spellman View email address of this listing View the location of this li…" at bounding box center [717, 135] width 585 height 267
click at [729, 248] on span "Show More" at bounding box center [707, 249] width 66 height 16
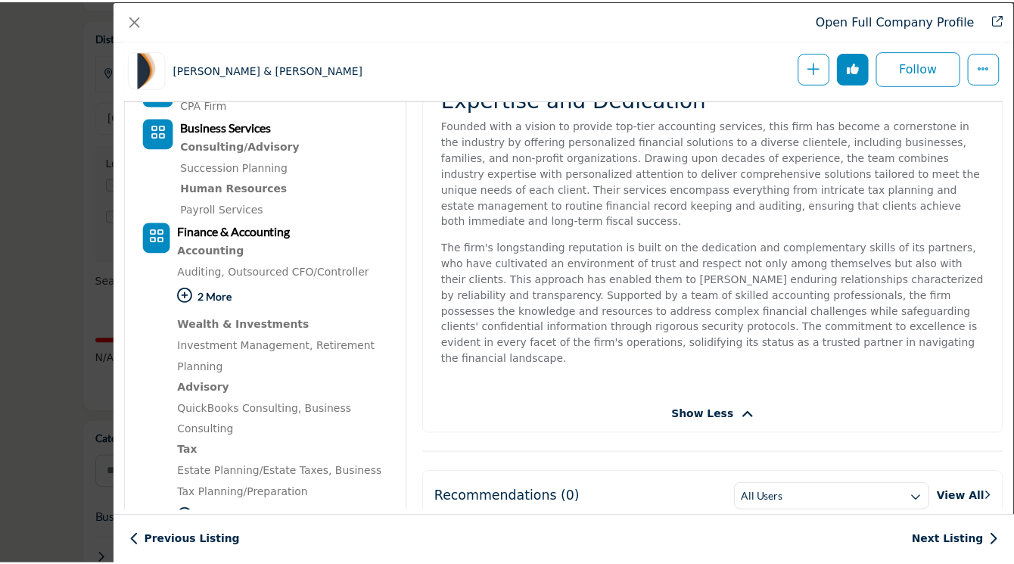
scroll to position [313, 0]
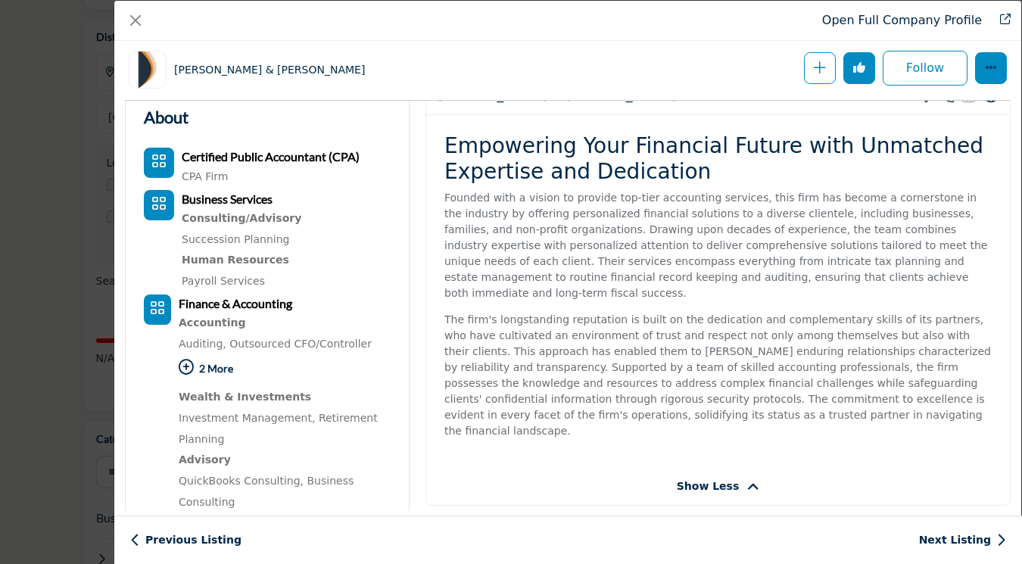
click at [980, 61] on button "More Options" at bounding box center [991, 68] width 32 height 32
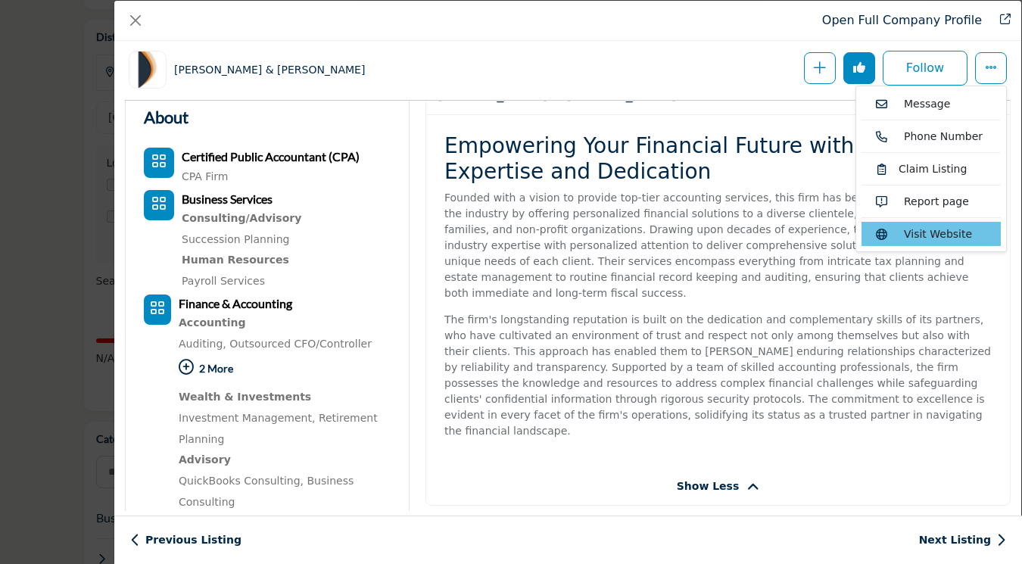
click at [935, 234] on link "Visit Website" at bounding box center [930, 234] width 139 height 24
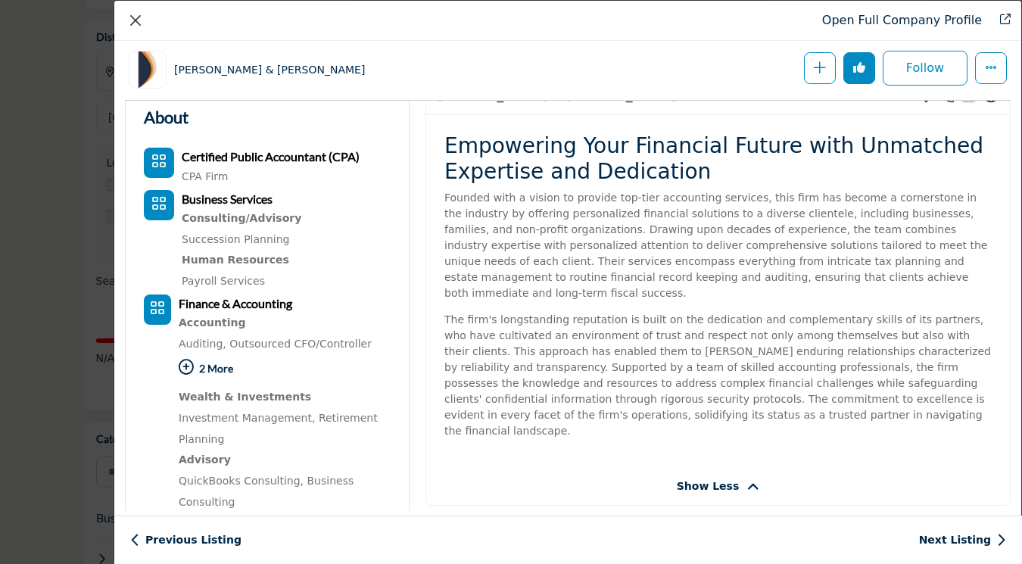
click at [142, 25] on button "Close" at bounding box center [135, 20] width 21 height 21
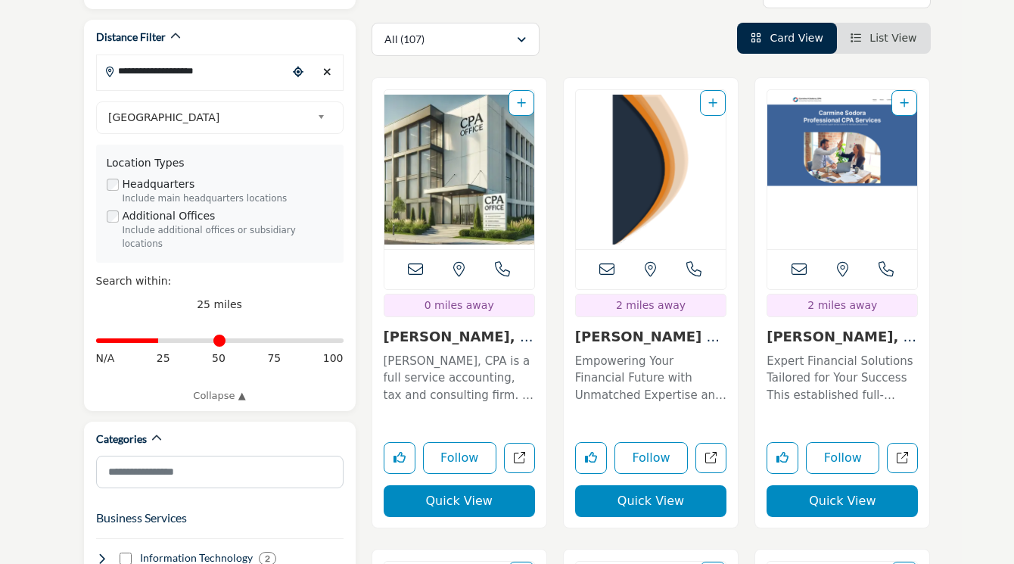
click at [864, 485] on button "Quick View" at bounding box center [842, 501] width 151 height 32
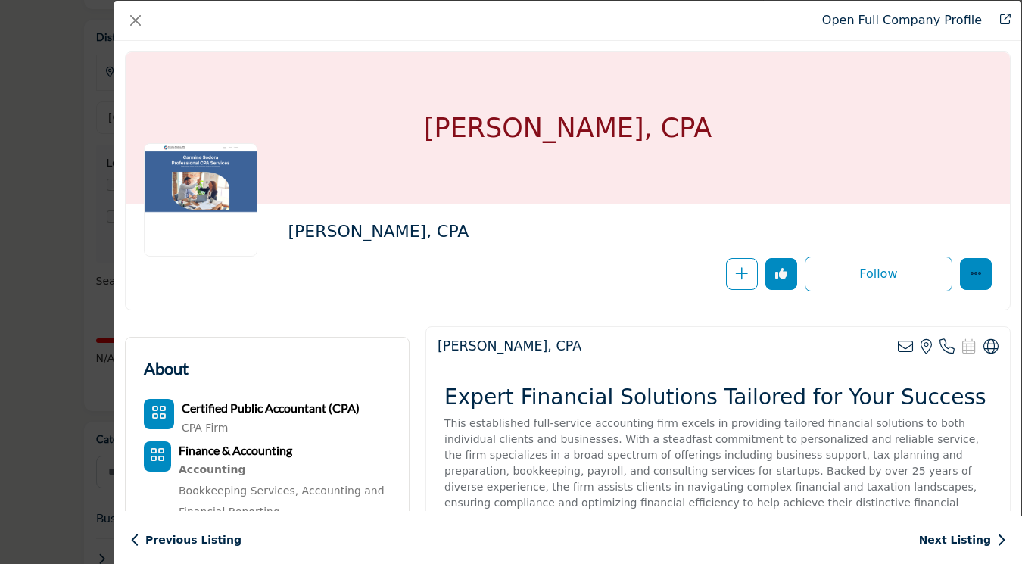
click at [969, 285] on button "More Options" at bounding box center [976, 274] width 32 height 32
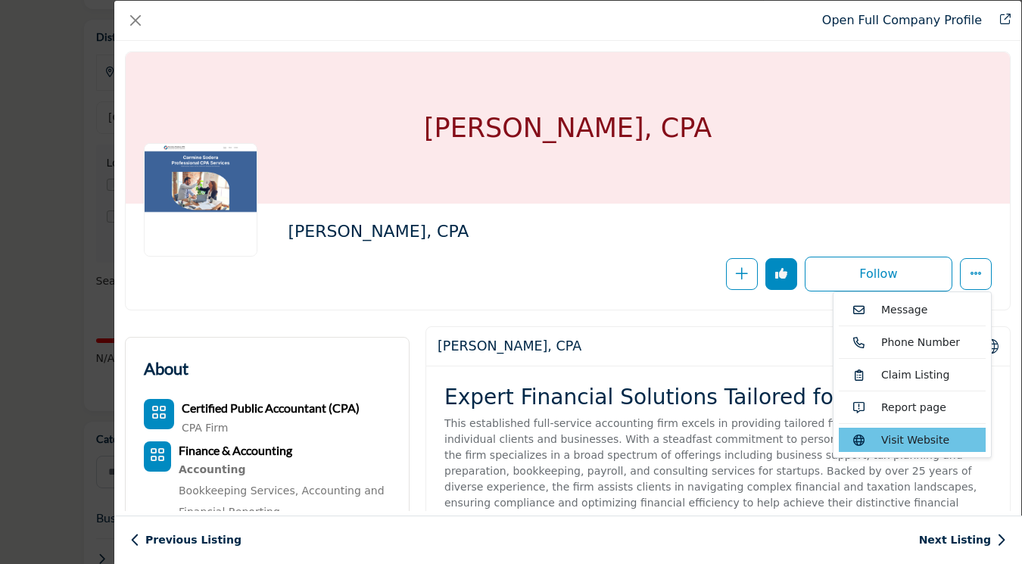
click at [913, 438] on link "Visit Website" at bounding box center [912, 440] width 147 height 24
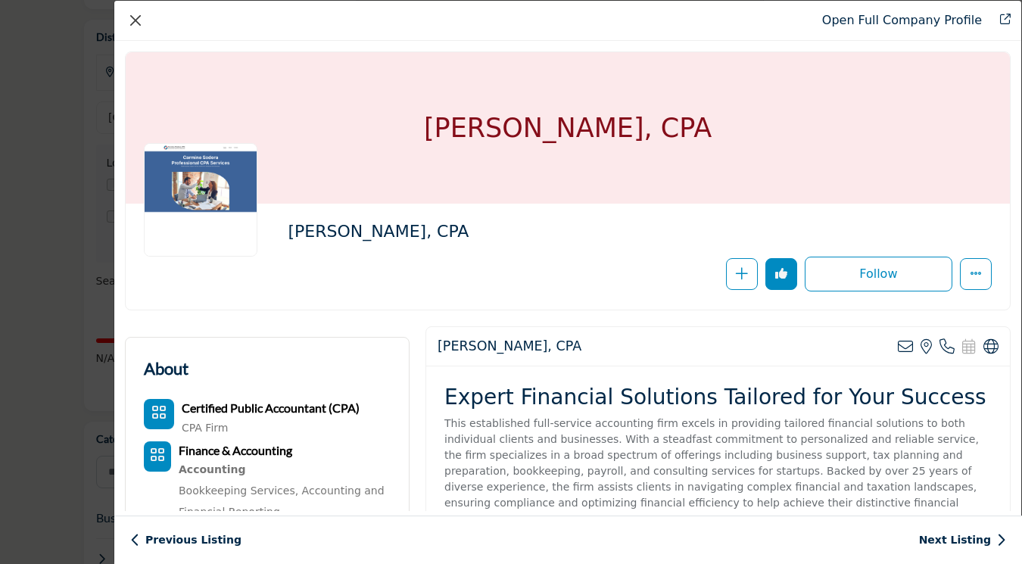
click at [140, 20] on button "Close" at bounding box center [135, 20] width 21 height 21
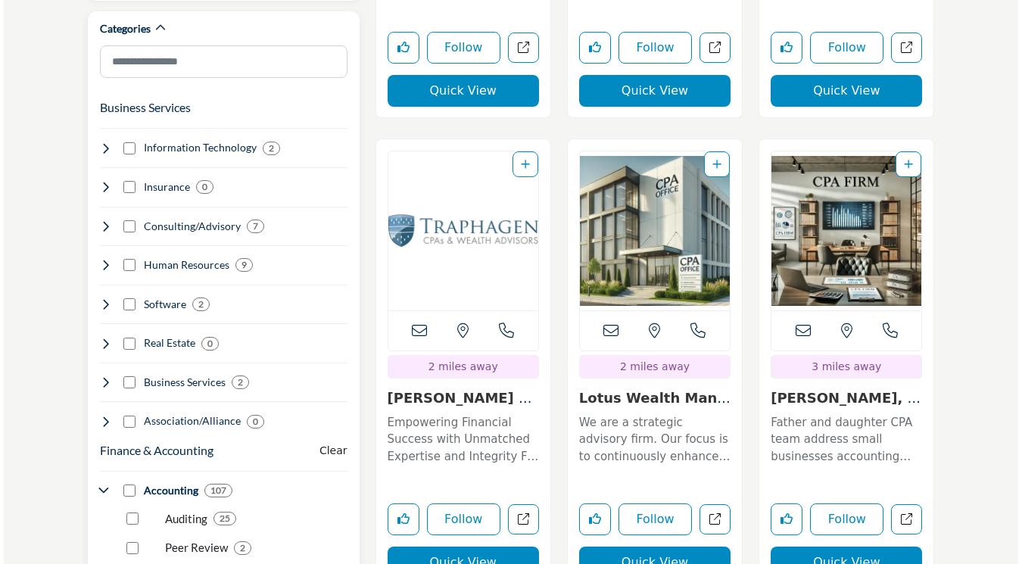
scroll to position [864, 0]
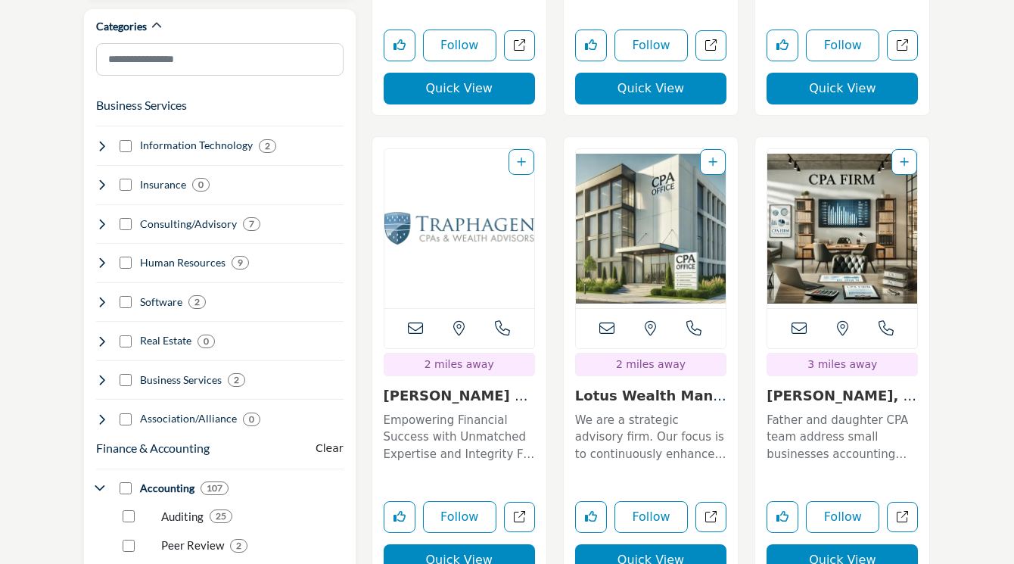
click at [474, 544] on button "Quick View" at bounding box center [459, 560] width 151 height 32
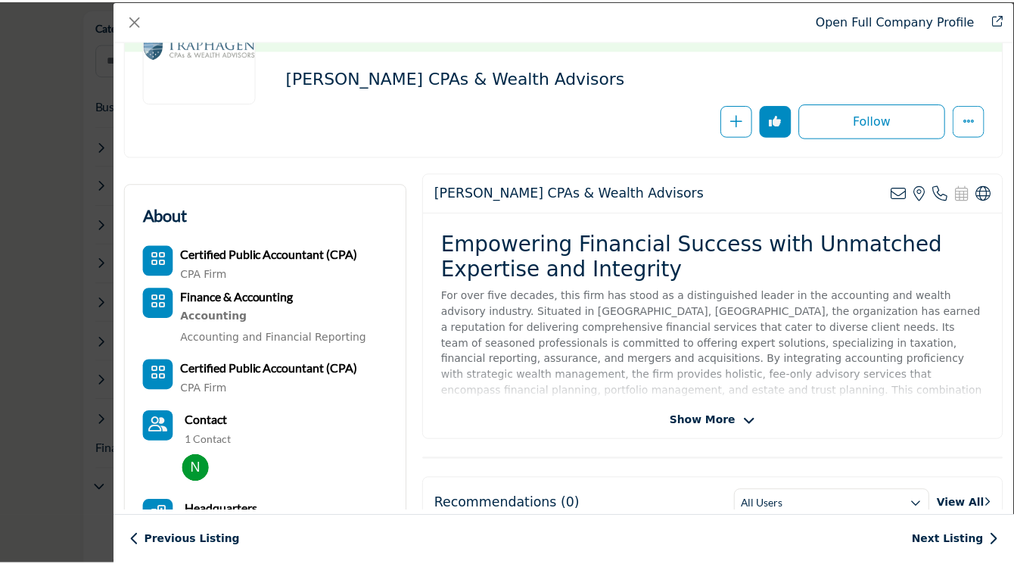
scroll to position [174, 0]
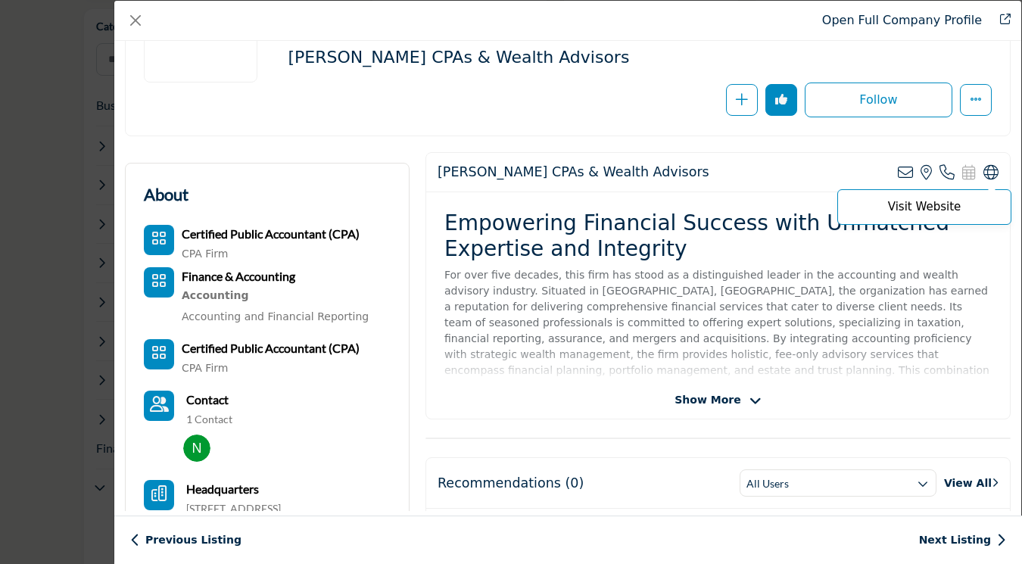
click at [986, 170] on icon "Company Data Modal" at bounding box center [990, 172] width 15 height 15
click at [139, 17] on button "Close" at bounding box center [135, 20] width 21 height 21
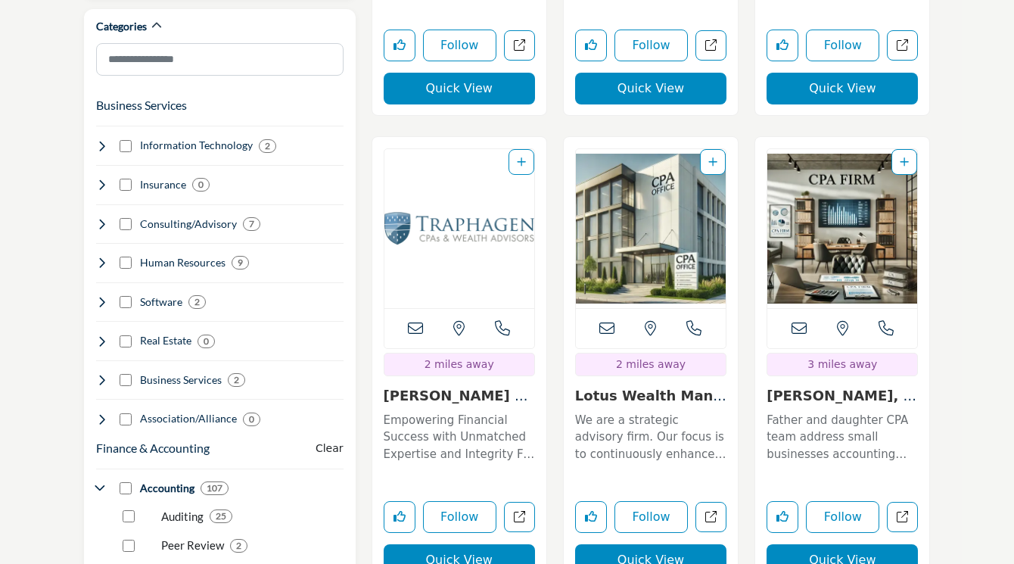
click at [839, 544] on button "Quick View" at bounding box center [842, 560] width 151 height 32
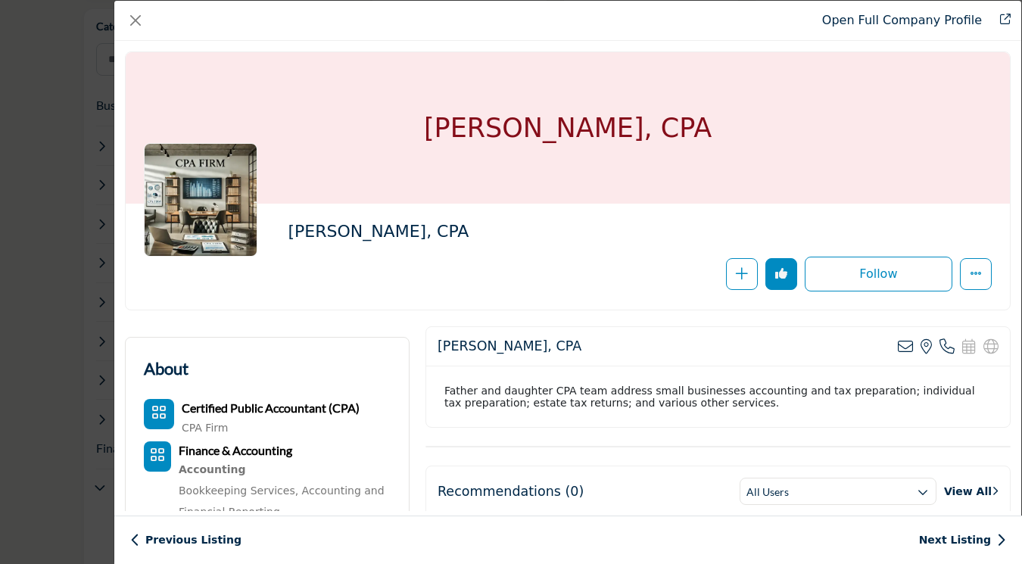
click at [640, 407] on div "Father and daughter CPA team address small businesses accounting and tax prepar…" at bounding box center [718, 396] width 584 height 61
click at [137, 22] on button "Close" at bounding box center [135, 20] width 21 height 21
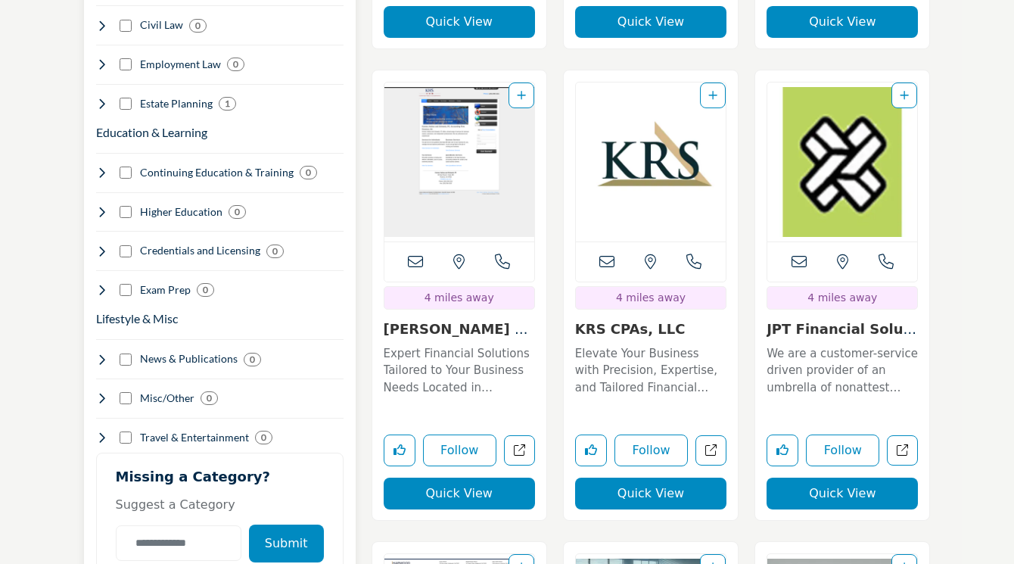
scroll to position [1875, 0]
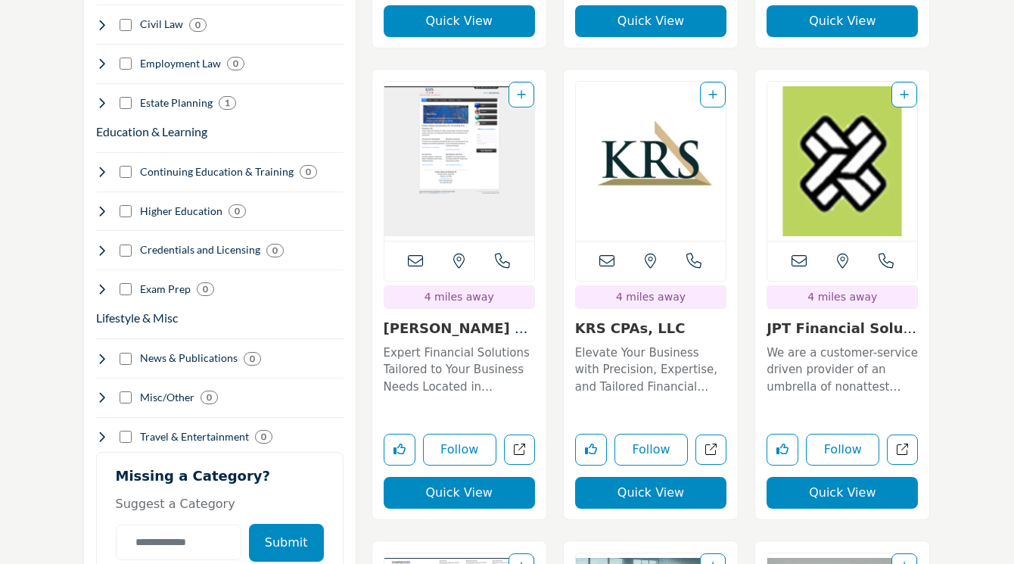
click at [461, 477] on button "Quick View" at bounding box center [459, 493] width 151 height 32
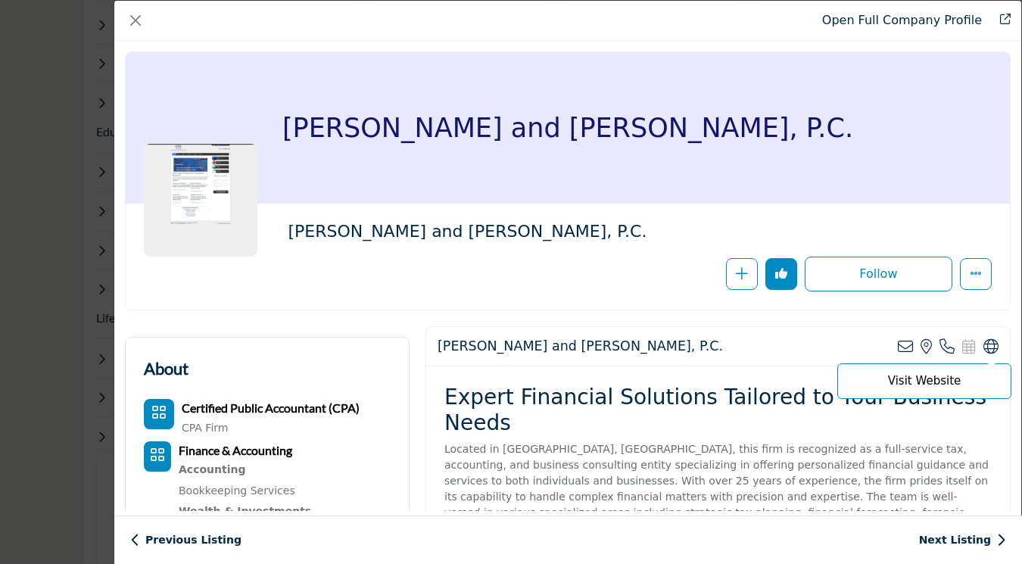
click at [985, 344] on icon "Company Data Modal" at bounding box center [990, 346] width 15 height 15
click at [139, 23] on button "Close" at bounding box center [135, 20] width 21 height 21
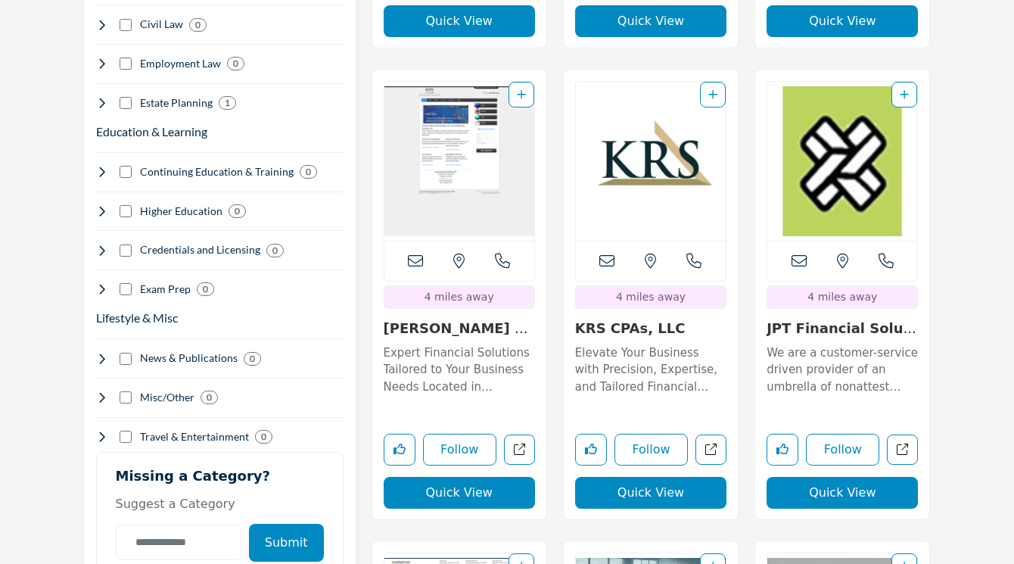
click at [853, 477] on button "Quick View" at bounding box center [842, 493] width 151 height 32
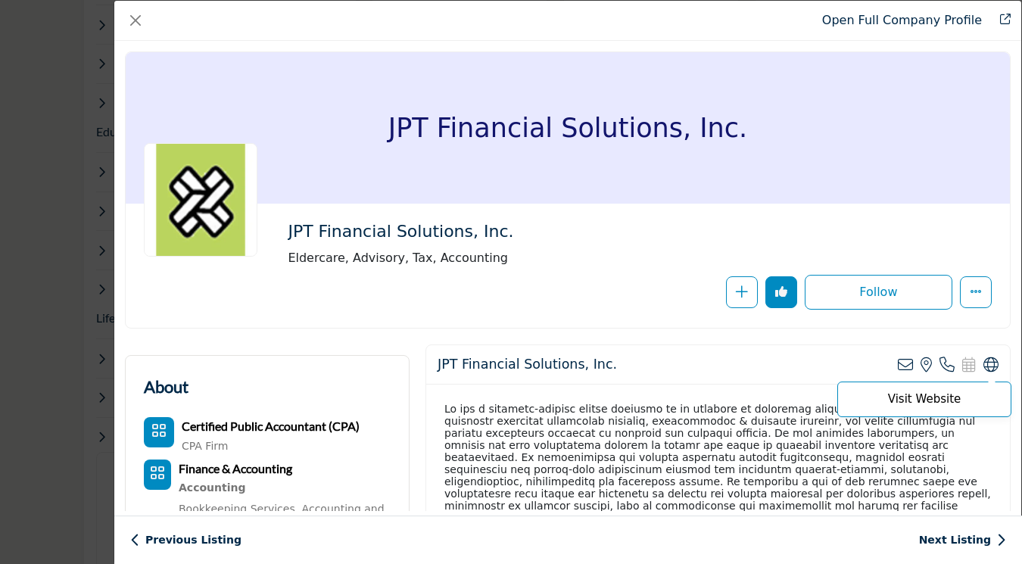
click at [988, 360] on icon "Company Data Modal" at bounding box center [990, 364] width 15 height 15
click at [136, 15] on button "Close" at bounding box center [135, 20] width 21 height 21
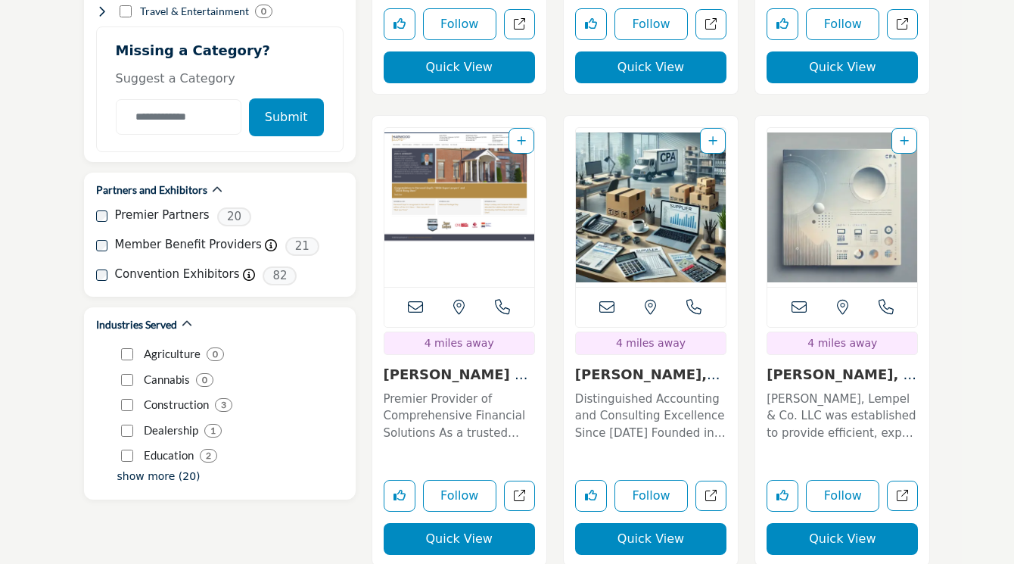
scroll to position [2302, 0]
